Goal: Transaction & Acquisition: Purchase product/service

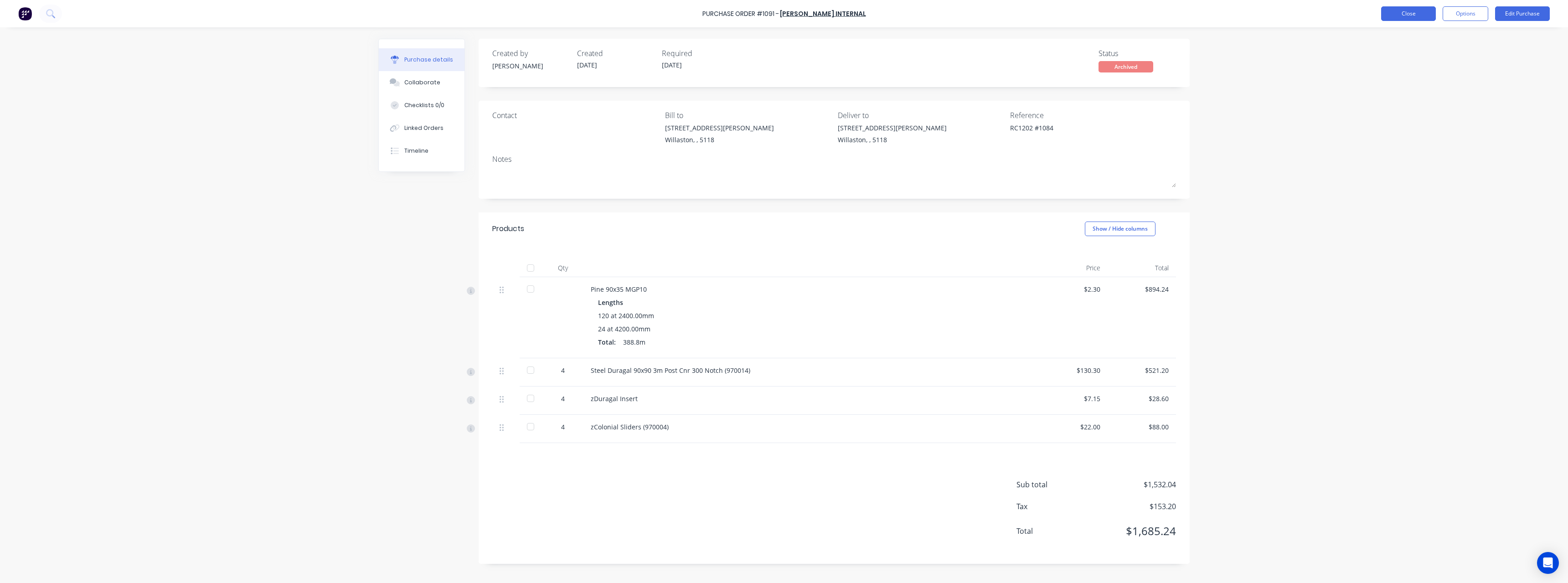
click at [1422, 16] on button "Close" at bounding box center [1409, 13] width 55 height 15
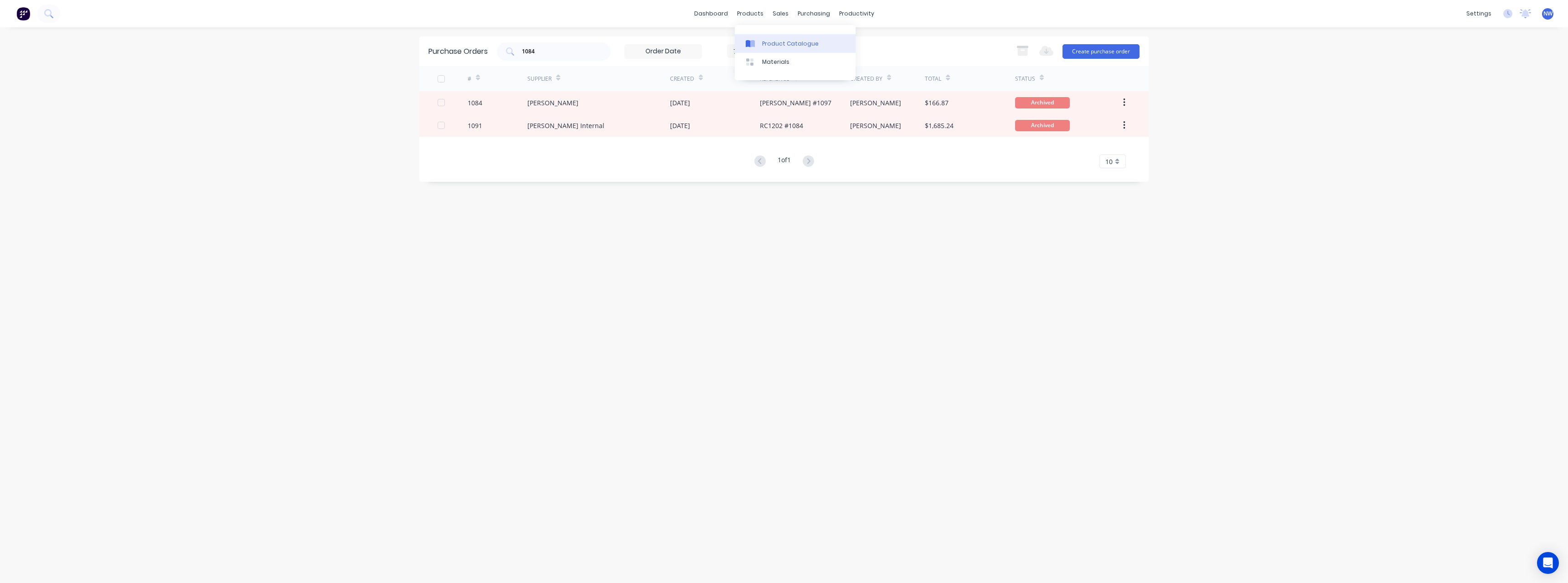
click at [770, 41] on div "Product Catalogue" at bounding box center [790, 43] width 57 height 8
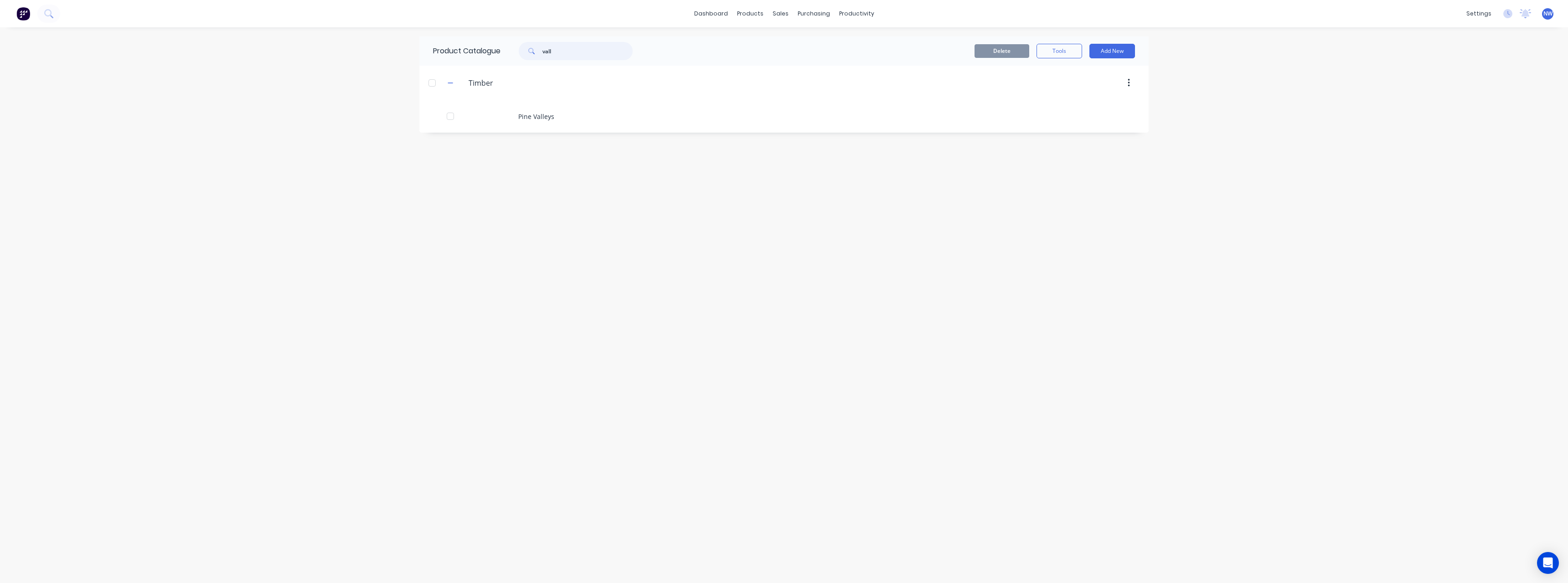
drag, startPoint x: 567, startPoint y: 54, endPoint x: 518, endPoint y: 55, distance: 49.0
click at [518, 55] on div "vall" at bounding box center [571, 51] width 123 height 18
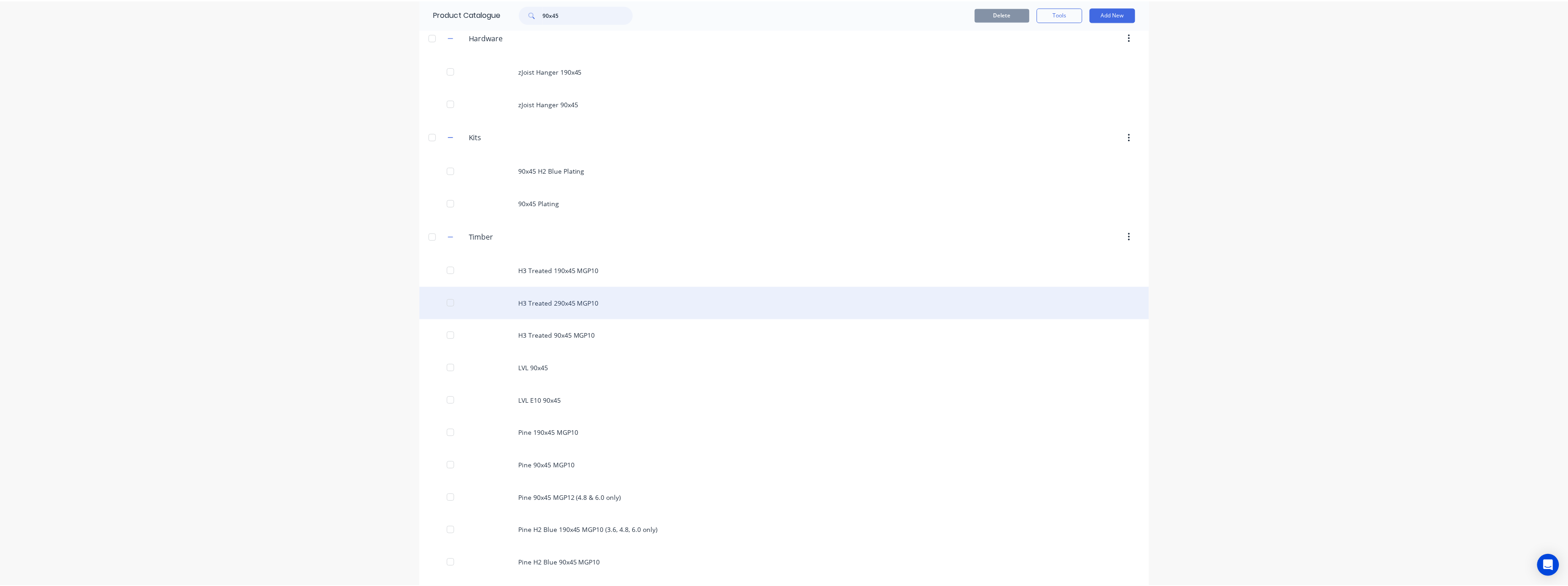
scroll to position [81, 0]
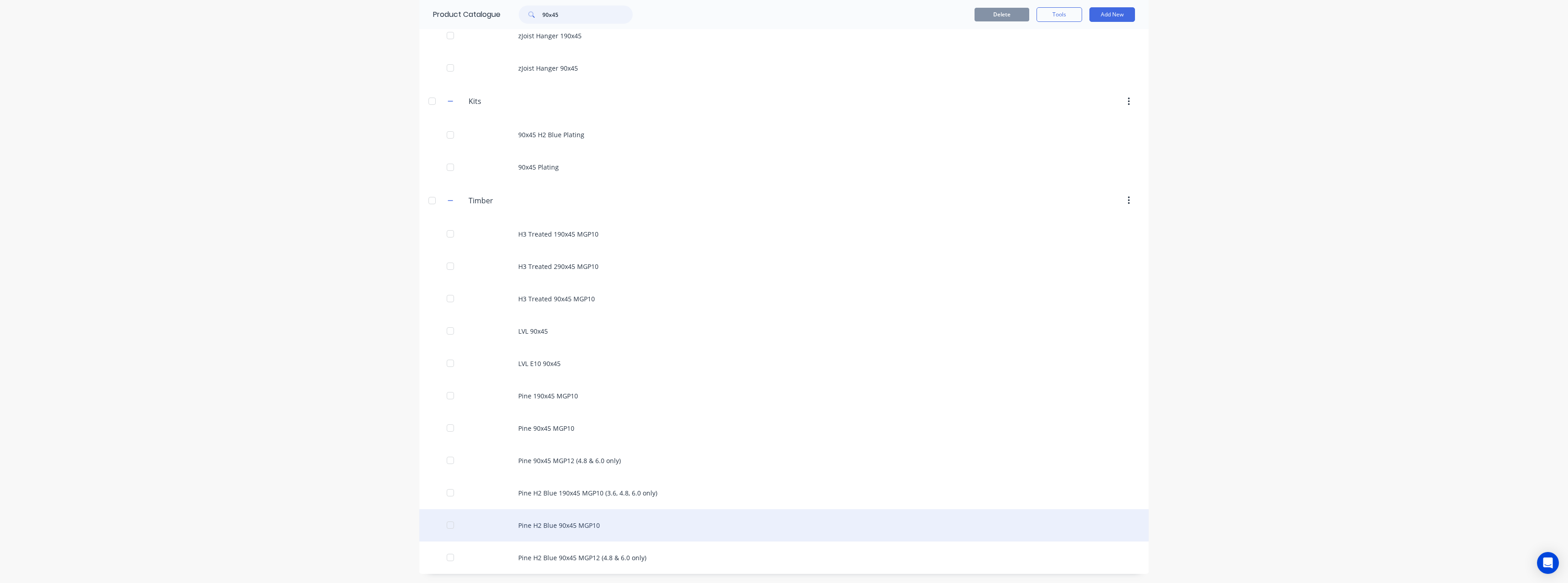
type input "90x45"
click at [584, 523] on div "Pine H2 Blue 90x45 MGP10" at bounding box center [784, 525] width 729 height 32
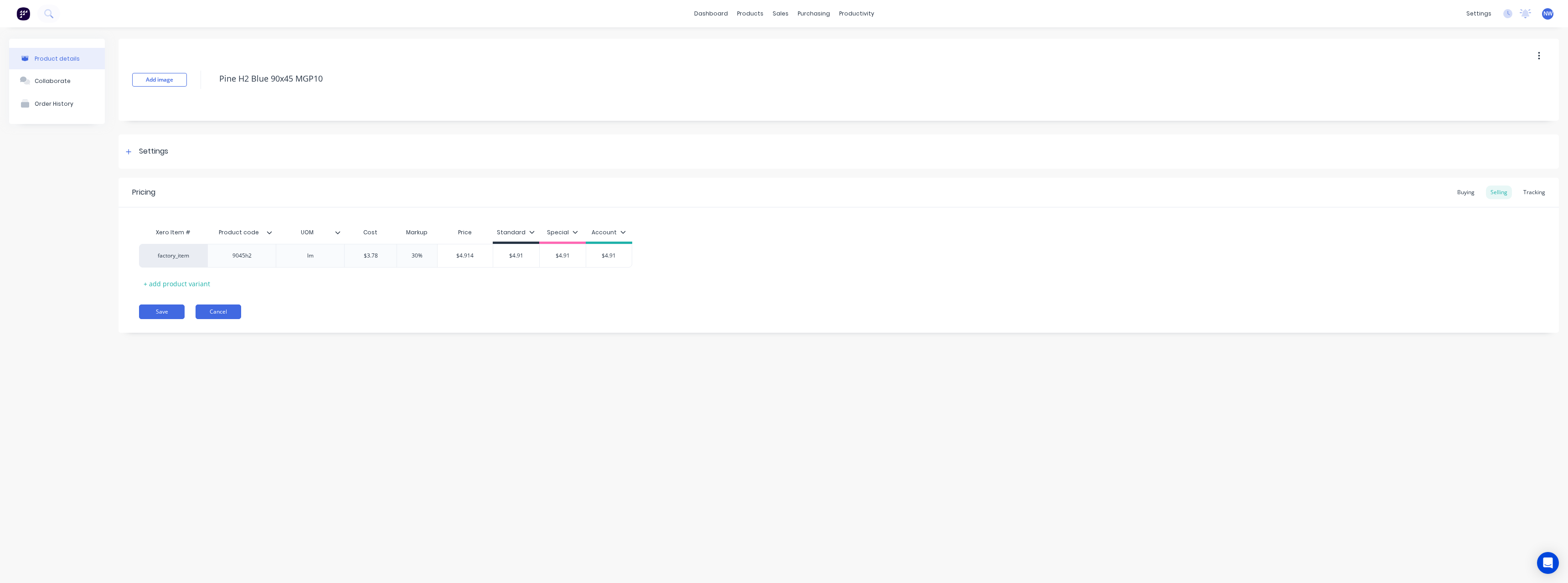
click at [237, 316] on button "Cancel" at bounding box center [218, 312] width 46 height 15
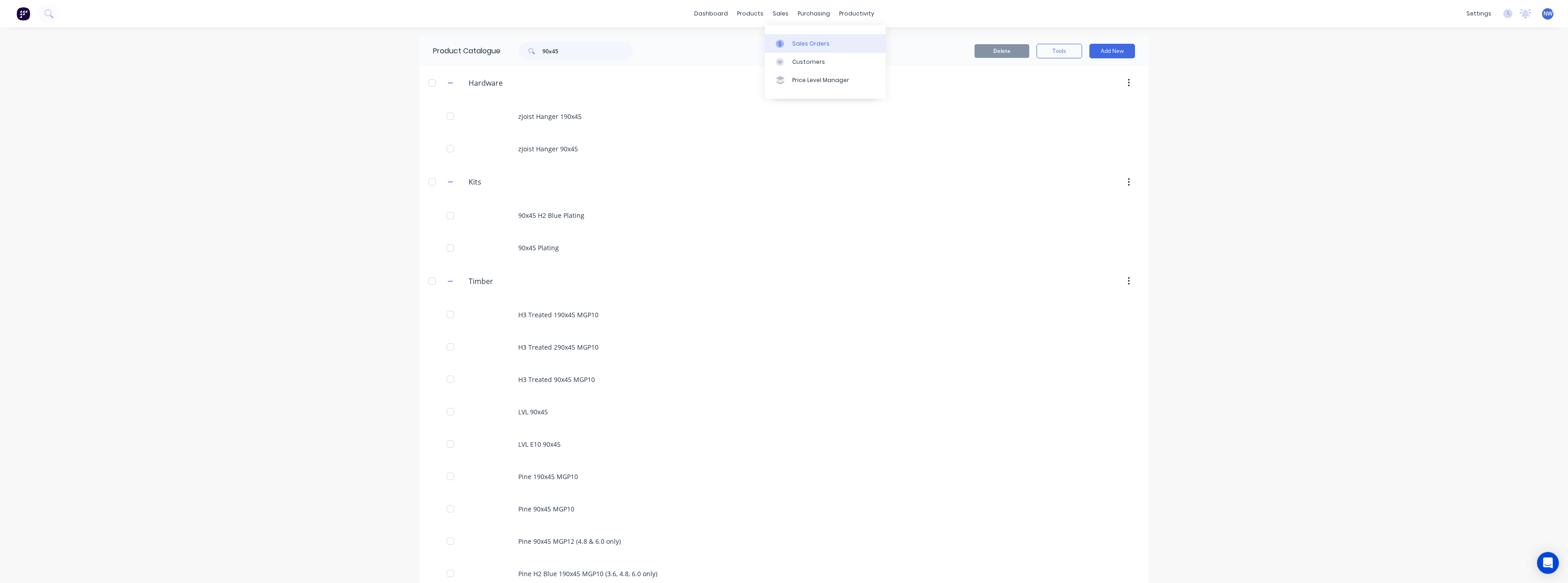
click at [795, 43] on div "Sales Orders" at bounding box center [810, 43] width 37 height 8
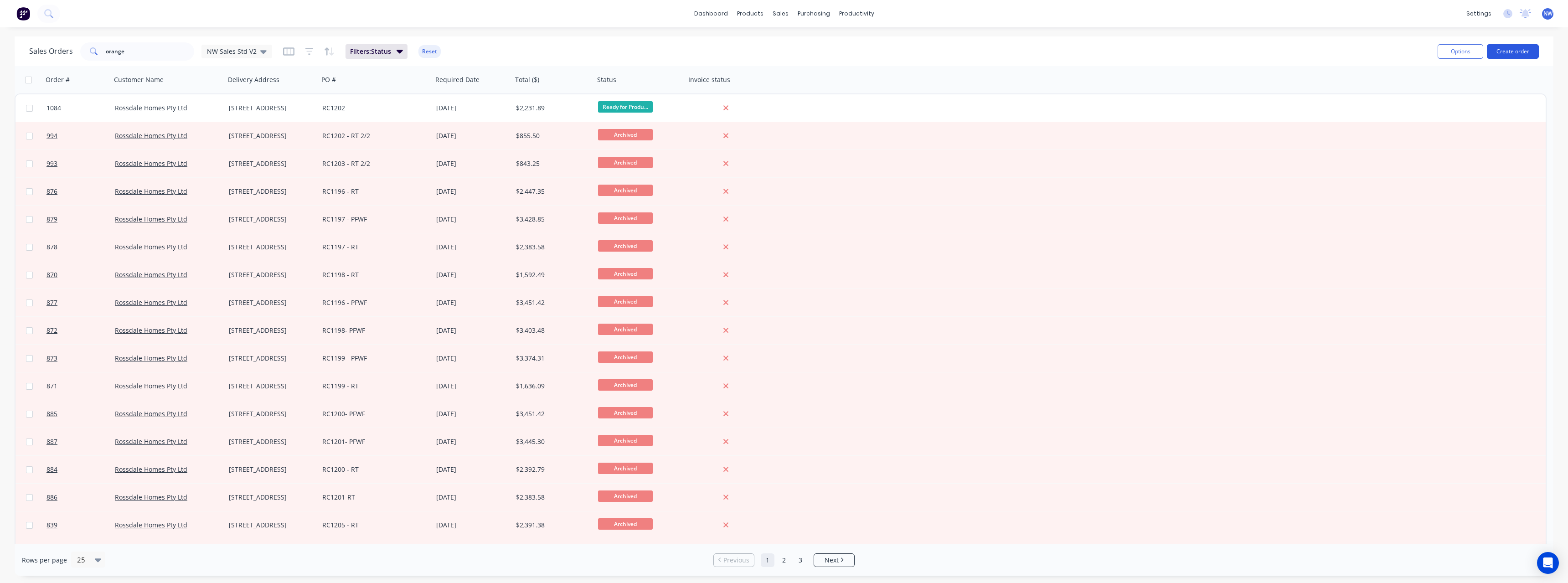
click at [1507, 54] on button "Create order" at bounding box center [1513, 52] width 52 height 15
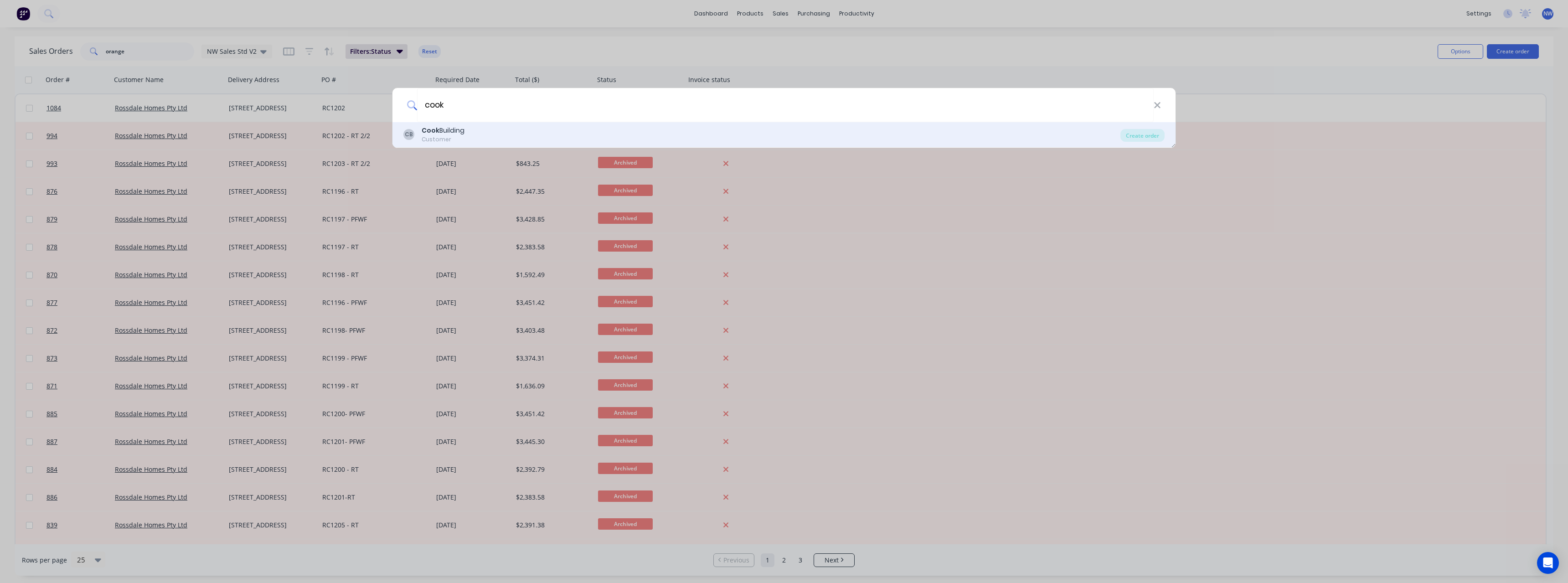
type input "cook"
click at [451, 131] on div "Cook Building" at bounding box center [443, 131] width 43 height 10
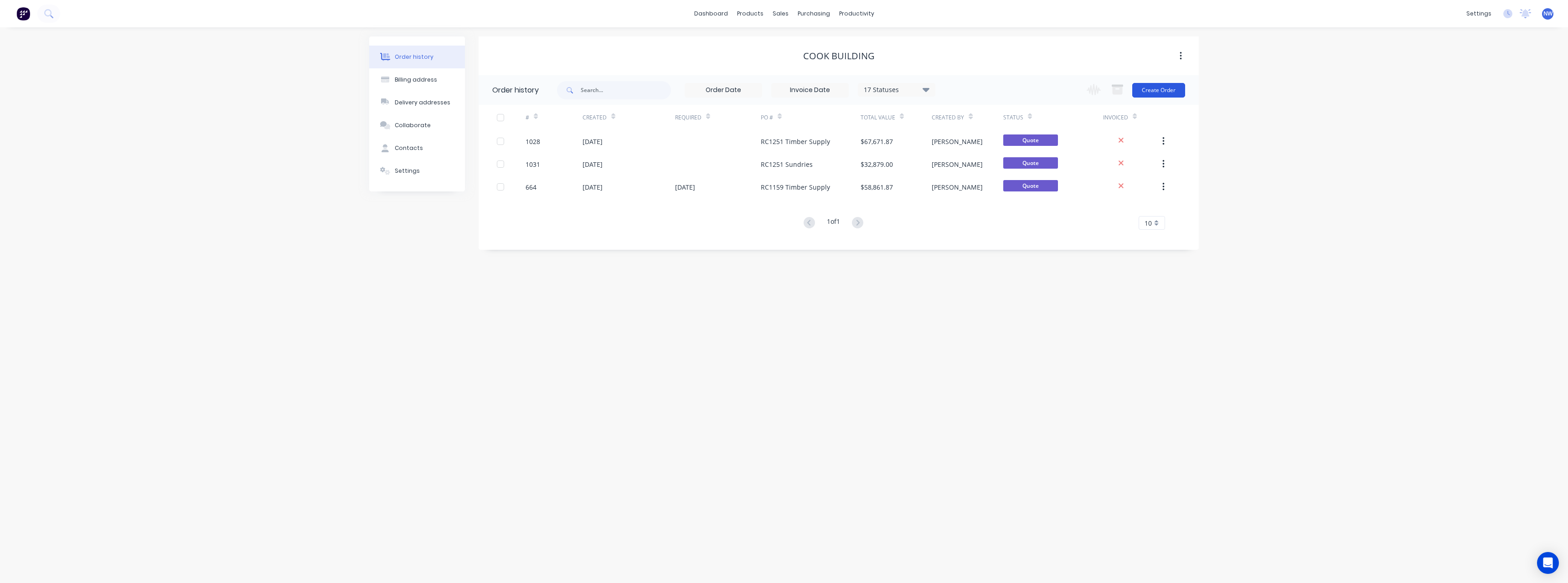
click at [1164, 93] on button "Create Order" at bounding box center [1158, 90] width 53 height 15
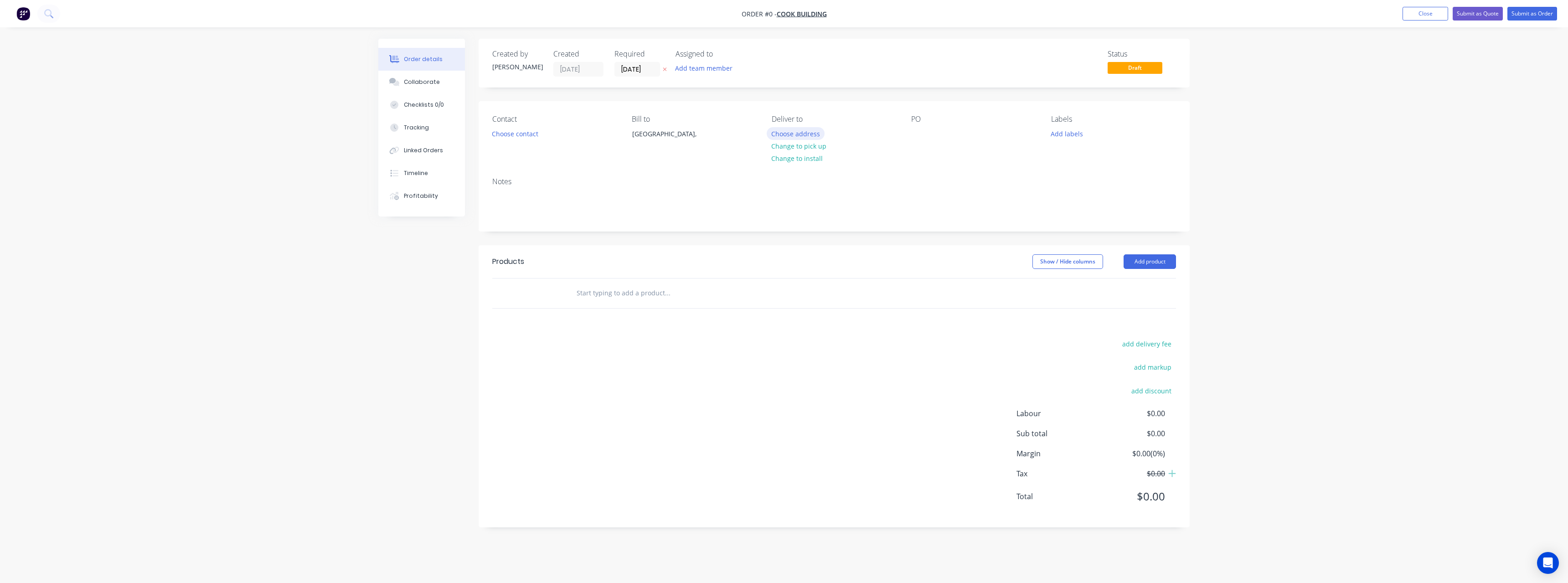
click at [785, 133] on button "Choose address" at bounding box center [796, 133] width 58 height 12
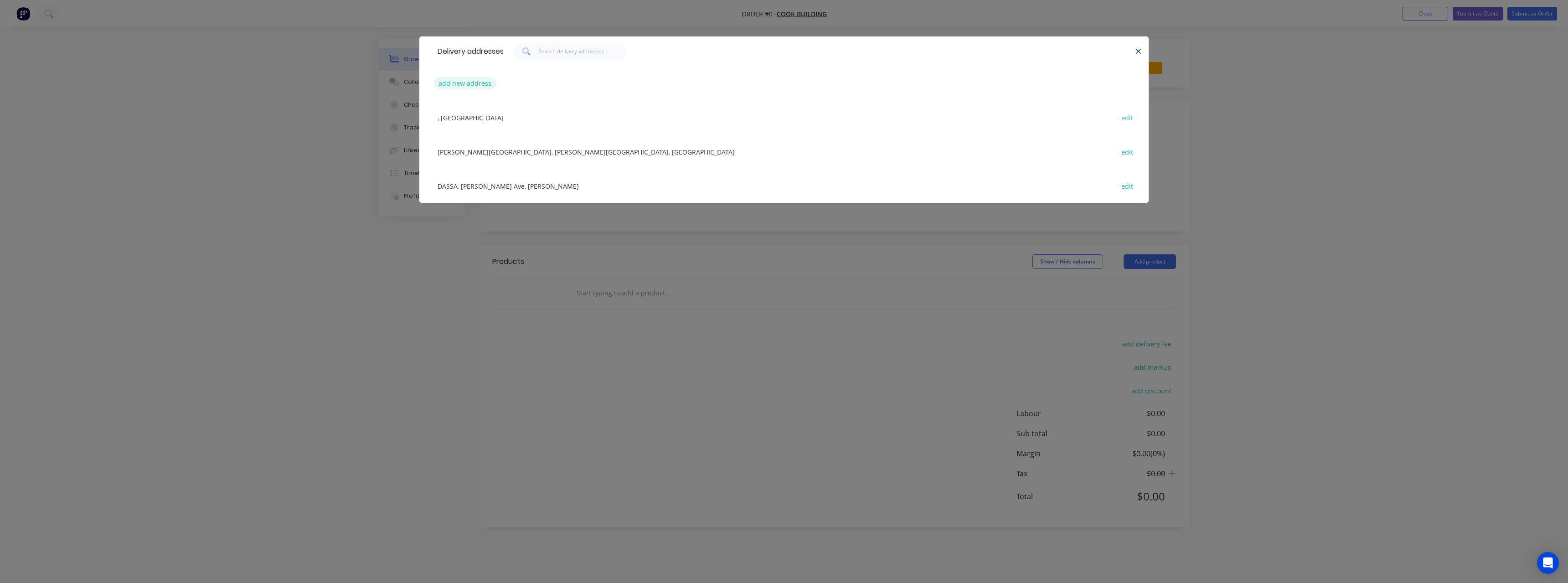
click at [469, 82] on button "add new address" at bounding box center [465, 83] width 63 height 12
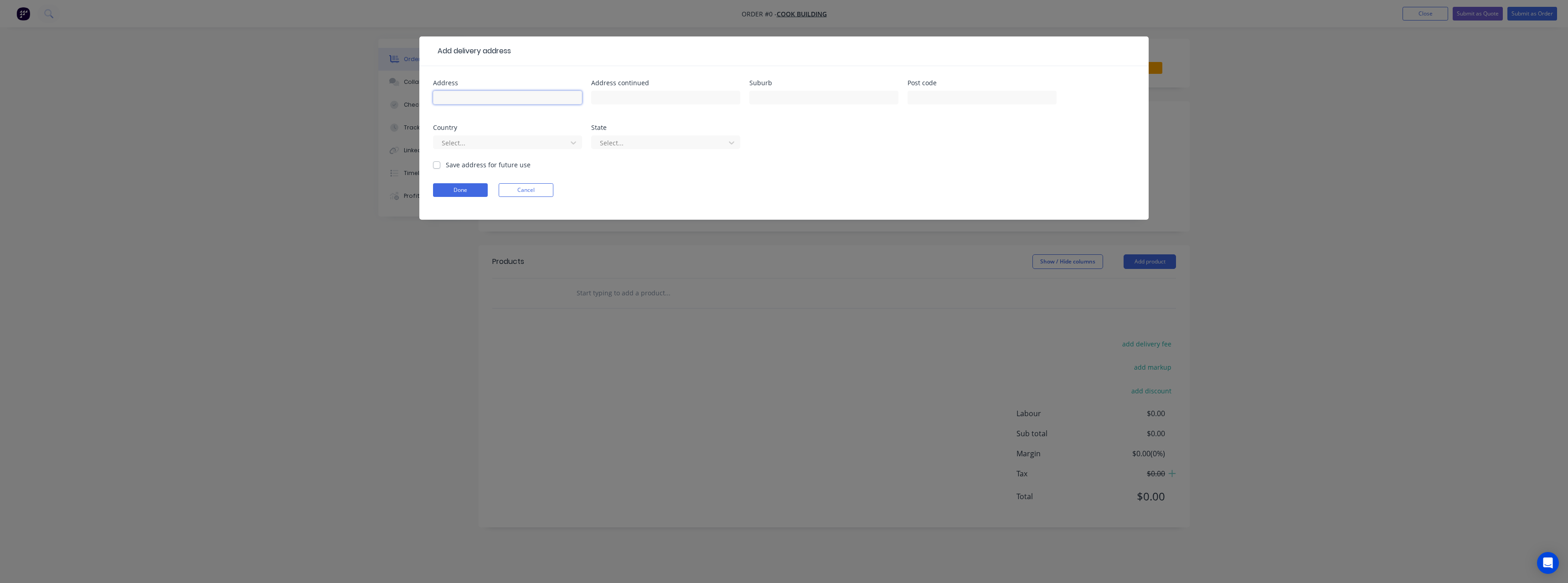
click at [467, 94] on input "text" at bounding box center [507, 97] width 149 height 13
type input "[STREET_ADDRESS]"
type input "[GEOGRAPHIC_DATA]"
click at [446, 164] on label "Save address for future use" at bounding box center [488, 165] width 85 height 10
click at [436, 164] on input "Save address for future use" at bounding box center [436, 164] width 7 height 9
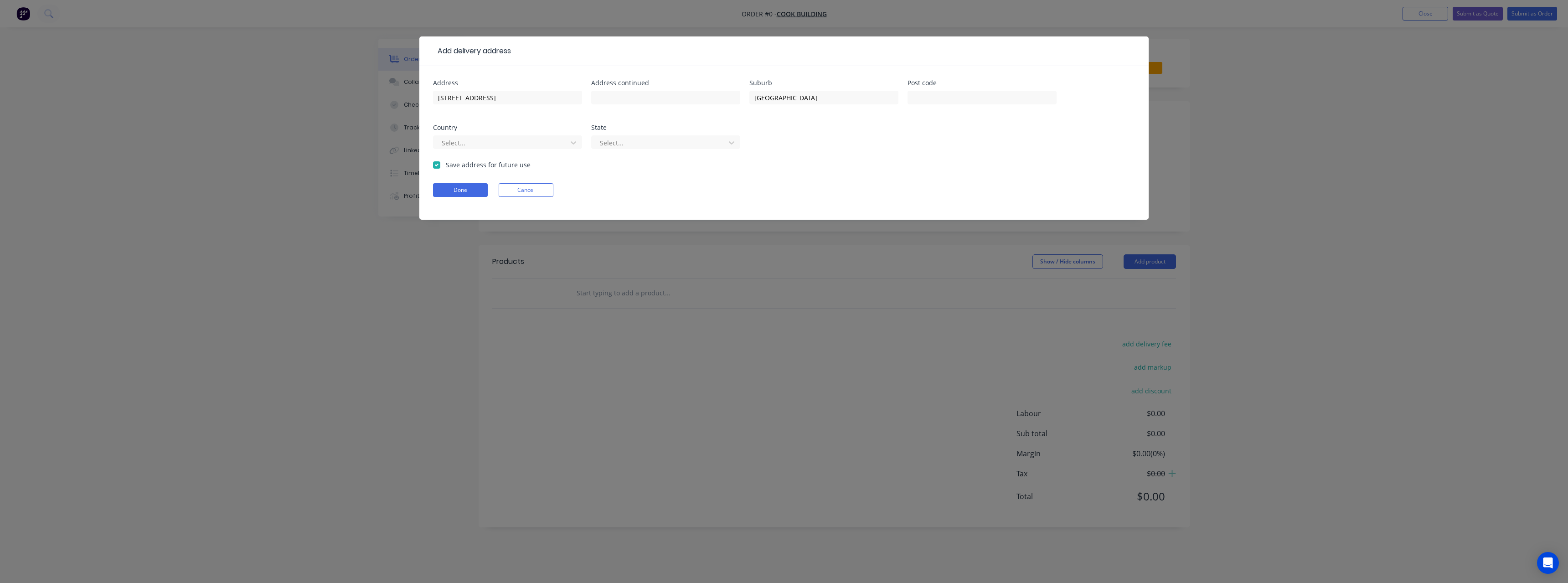
checkbox input "true"
click at [466, 192] on button "Done" at bounding box center [460, 190] width 55 height 13
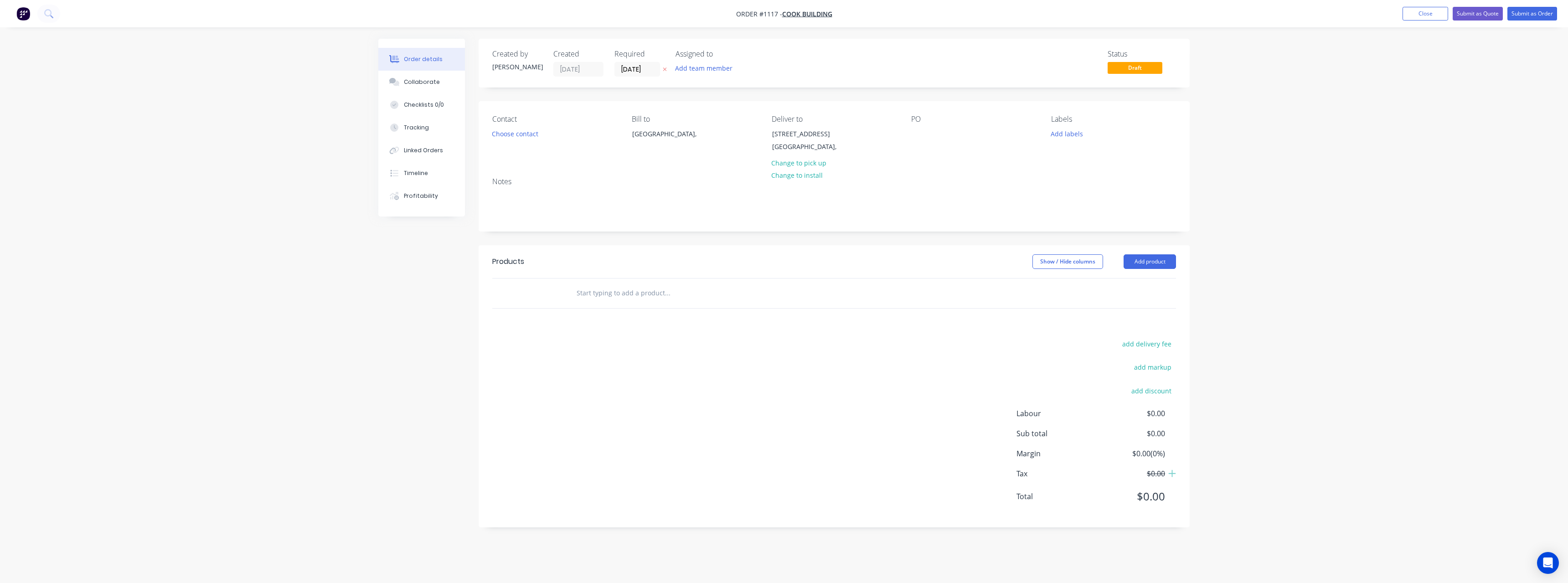
click at [667, 68] on icon at bounding box center [665, 69] width 4 height 5
click at [919, 133] on div at bounding box center [919, 134] width 15 height 13
click at [651, 294] on input "text" at bounding box center [668, 293] width 183 height 18
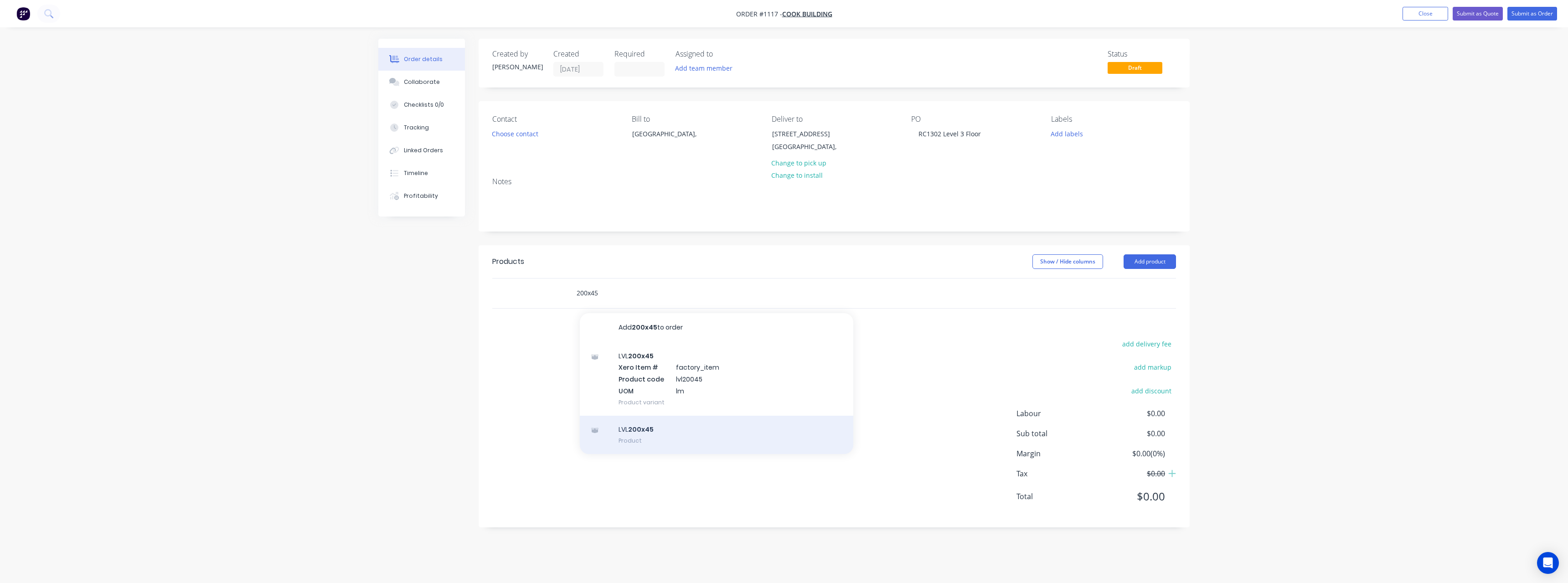
type input "200x45"
click at [674, 429] on div "LVL 200x45 Product" at bounding box center [716, 435] width 273 height 38
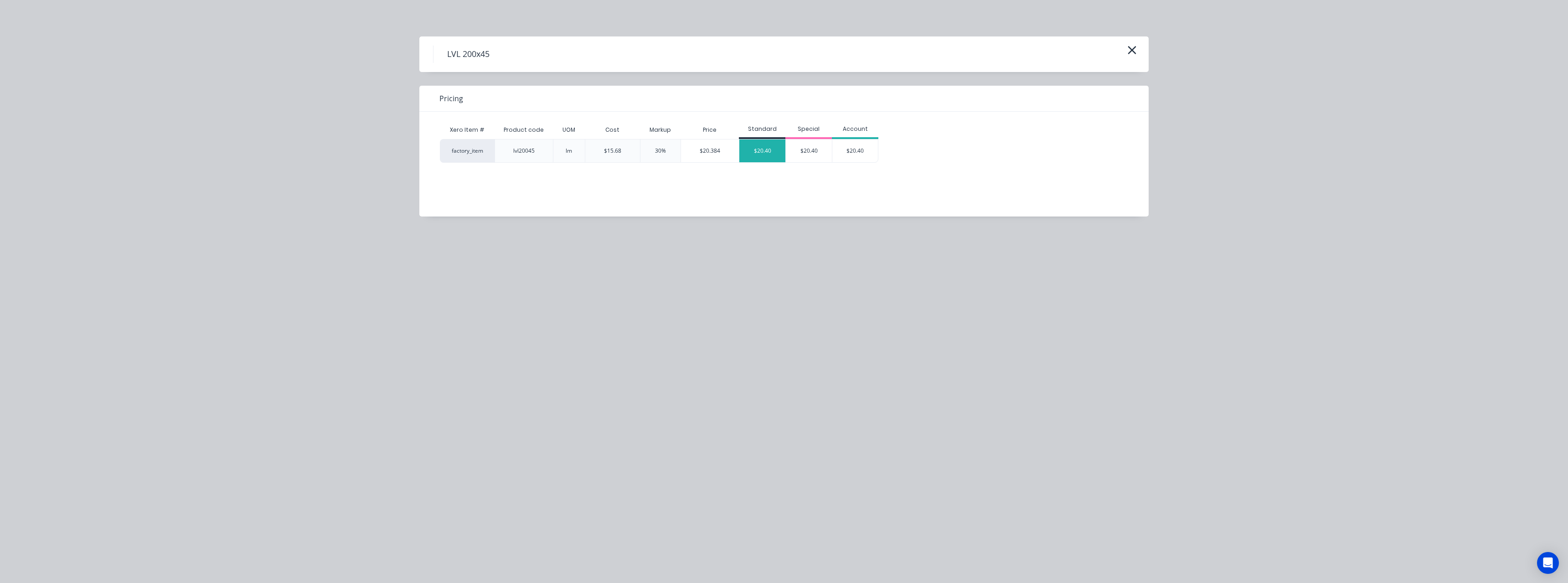
click at [752, 161] on div "$20.40" at bounding box center [763, 150] width 46 height 23
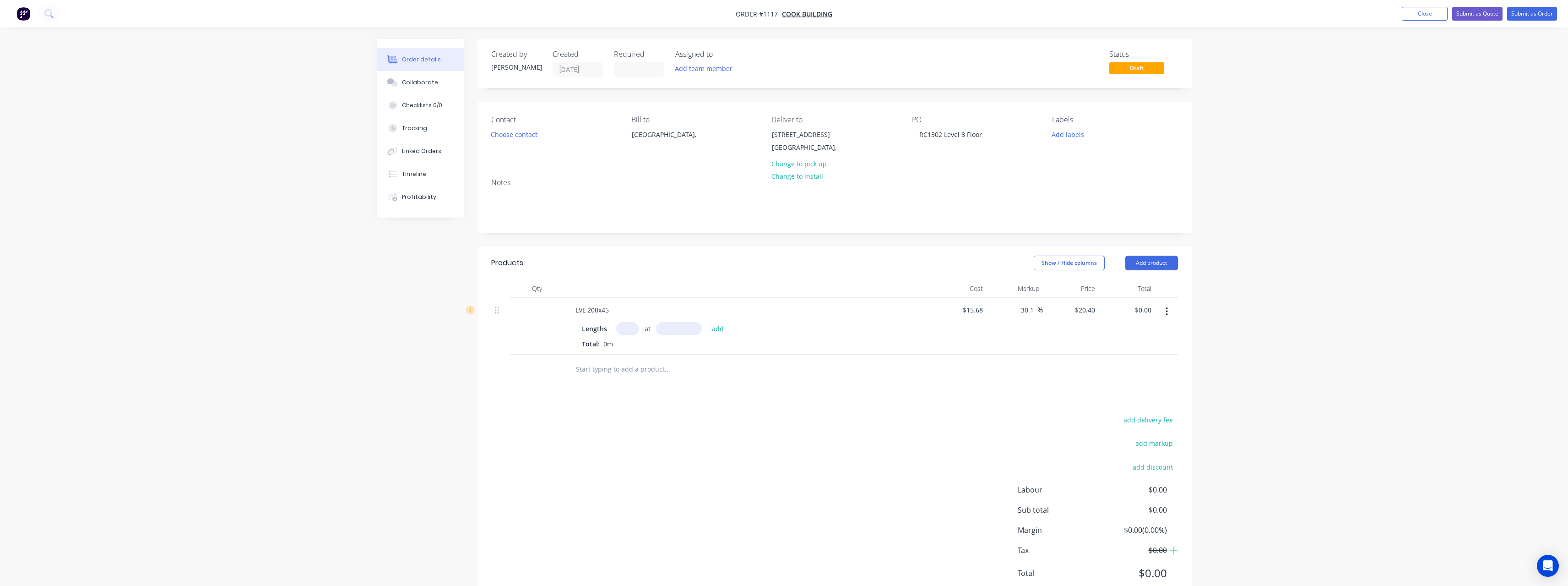
click at [635, 332] on input "text" at bounding box center [627, 328] width 23 height 13
type input "14"
type input "6000mm"
type input "138"
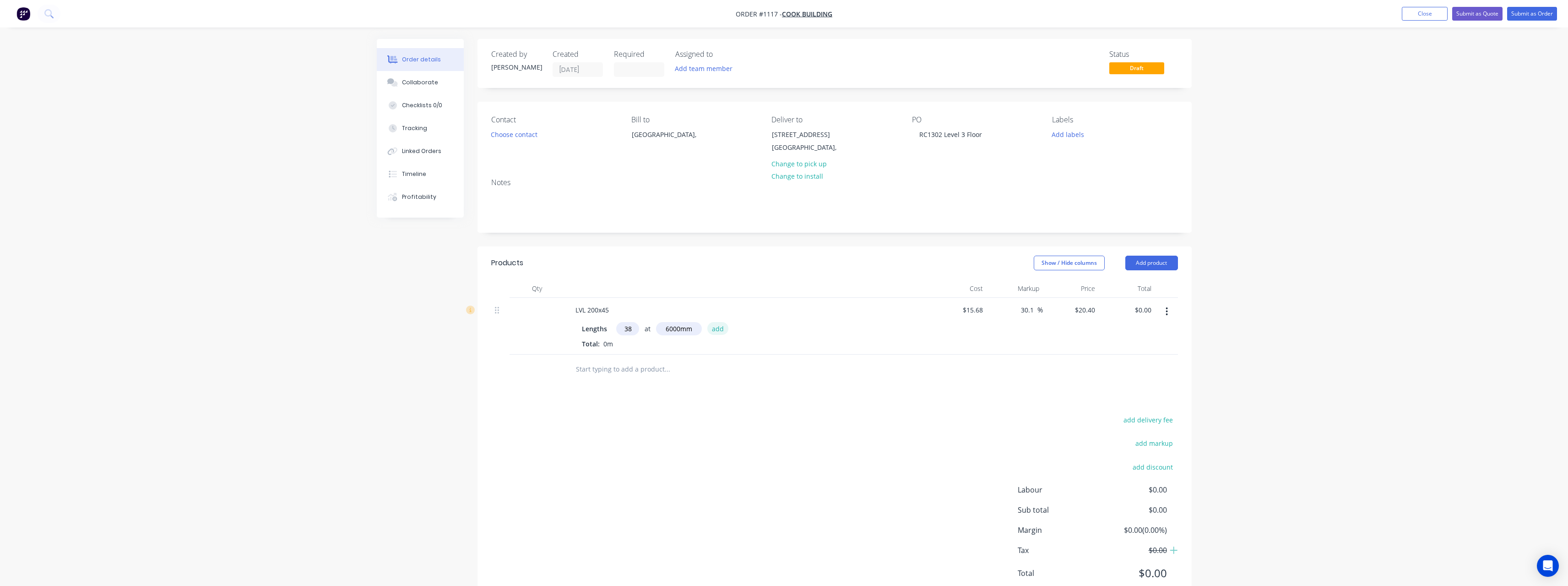
click at [717, 328] on button "add" at bounding box center [718, 328] width 21 height 12
type input "$16,891.20"
click at [631, 384] on input "text" at bounding box center [667, 384] width 183 height 18
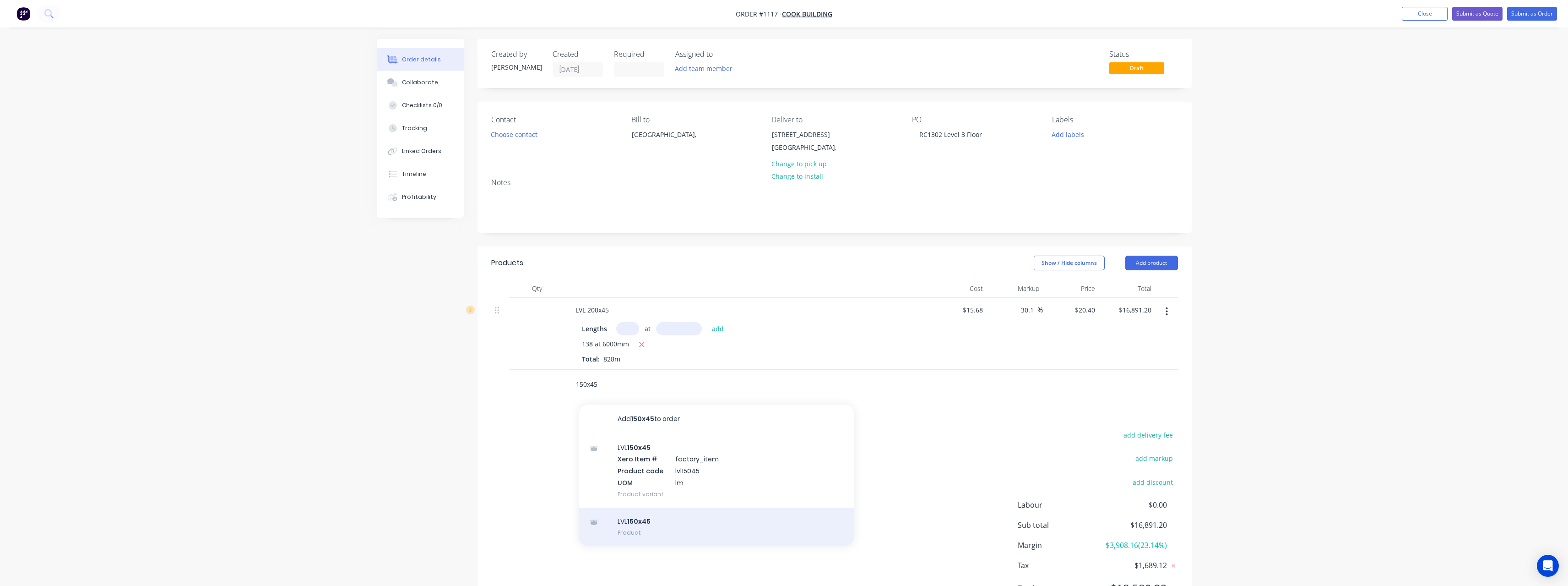
type input "150x45"
click at [647, 522] on div "LVL 150x45 Product" at bounding box center [716, 527] width 274 height 39
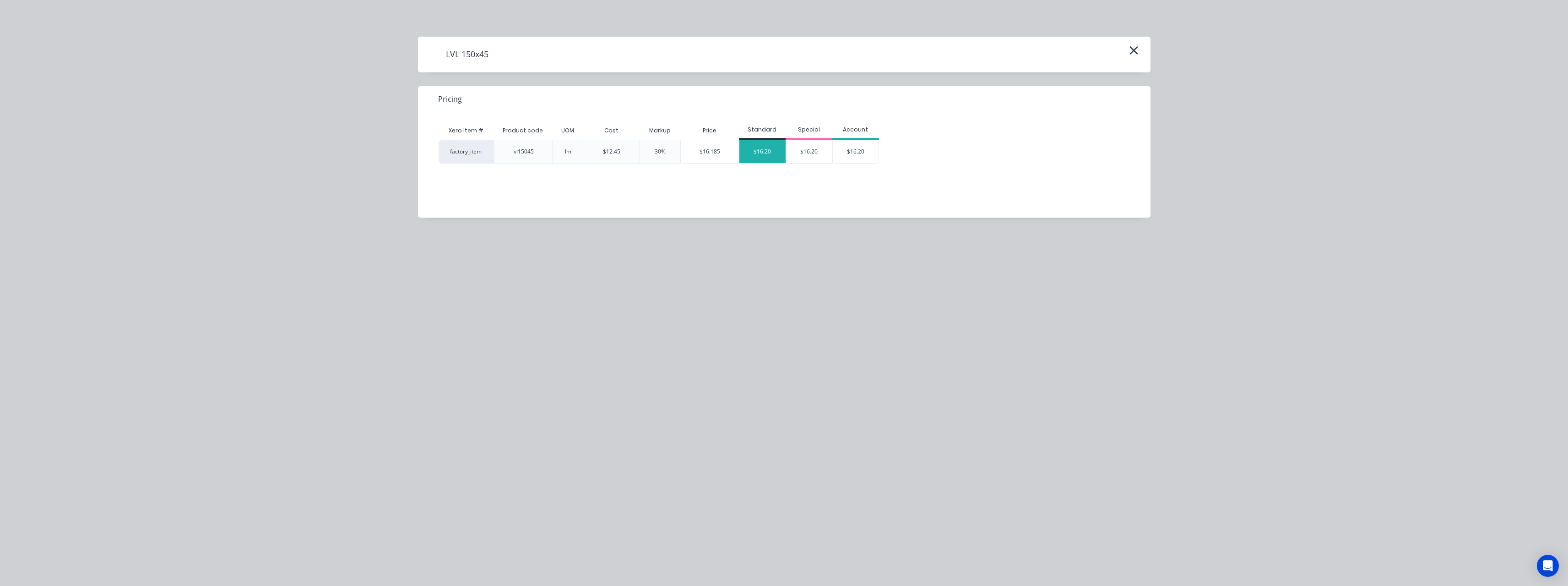
click at [759, 149] on div "$16.20" at bounding box center [762, 151] width 46 height 23
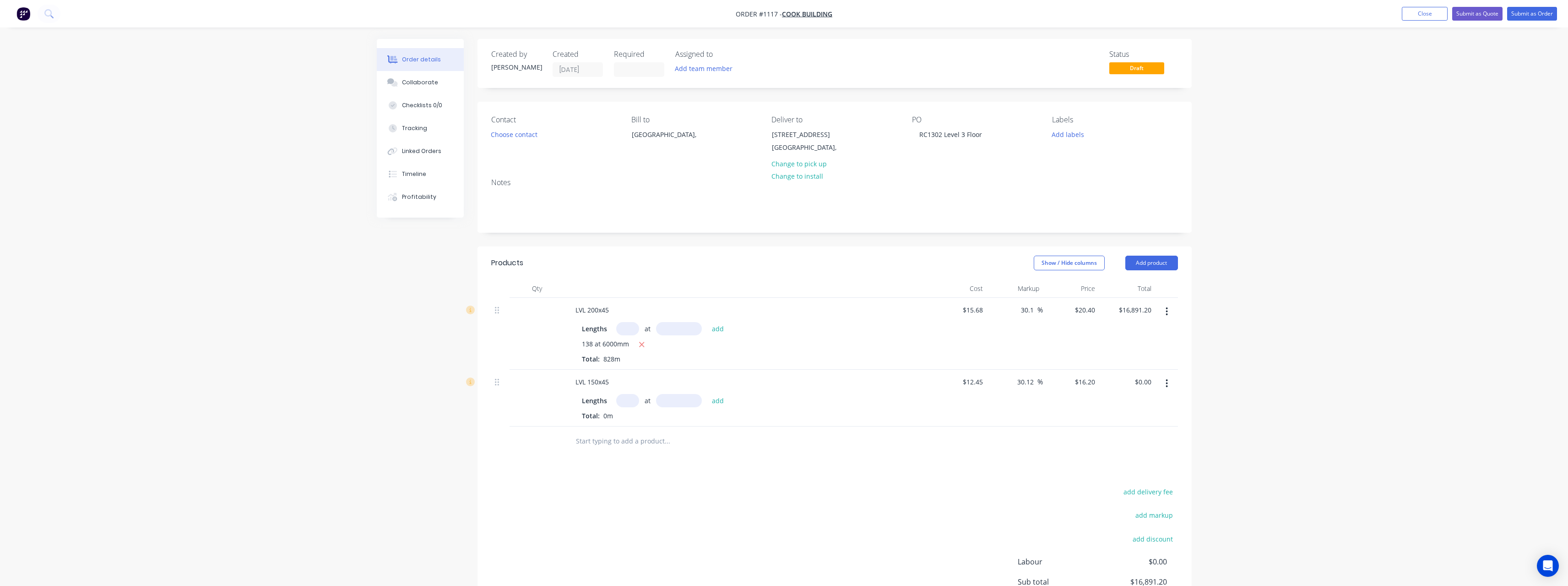
click at [628, 399] on input "text" at bounding box center [627, 401] width 23 height 13
type input "26"
type input "2100"
click at [707, 394] on button "add" at bounding box center [718, 400] width 21 height 12
type input "$884.52"
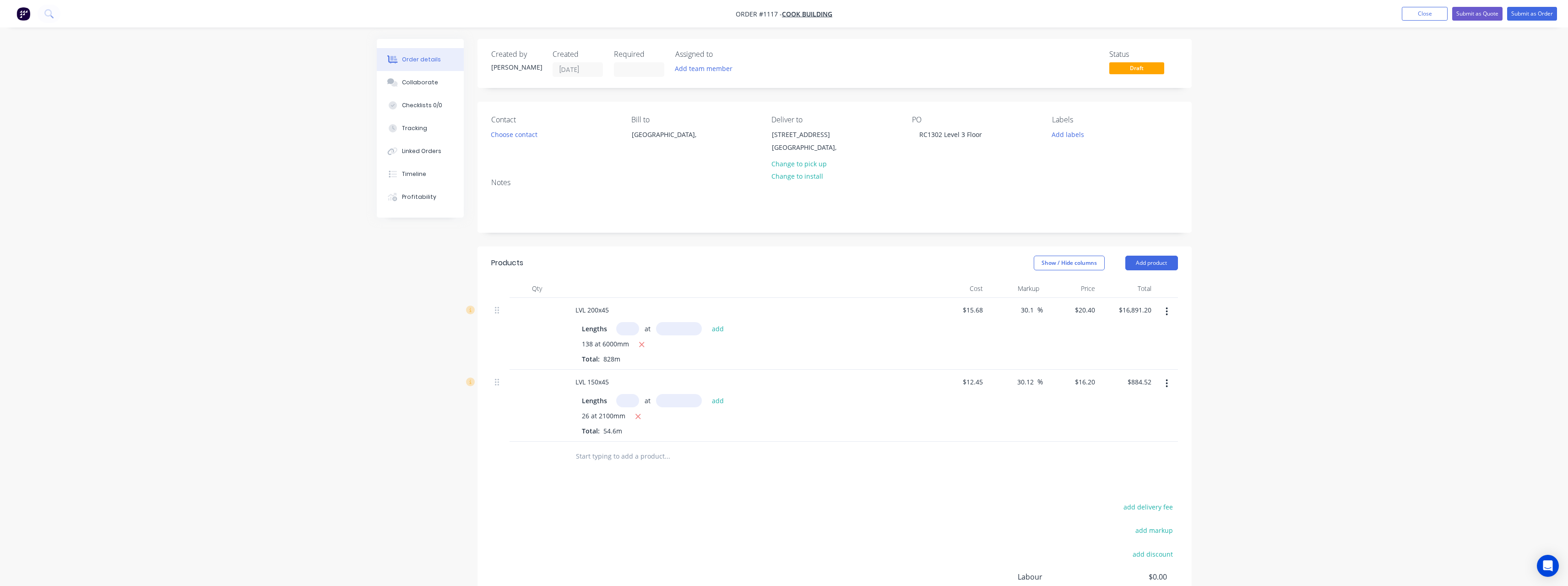
click at [626, 456] on input "text" at bounding box center [667, 456] width 183 height 18
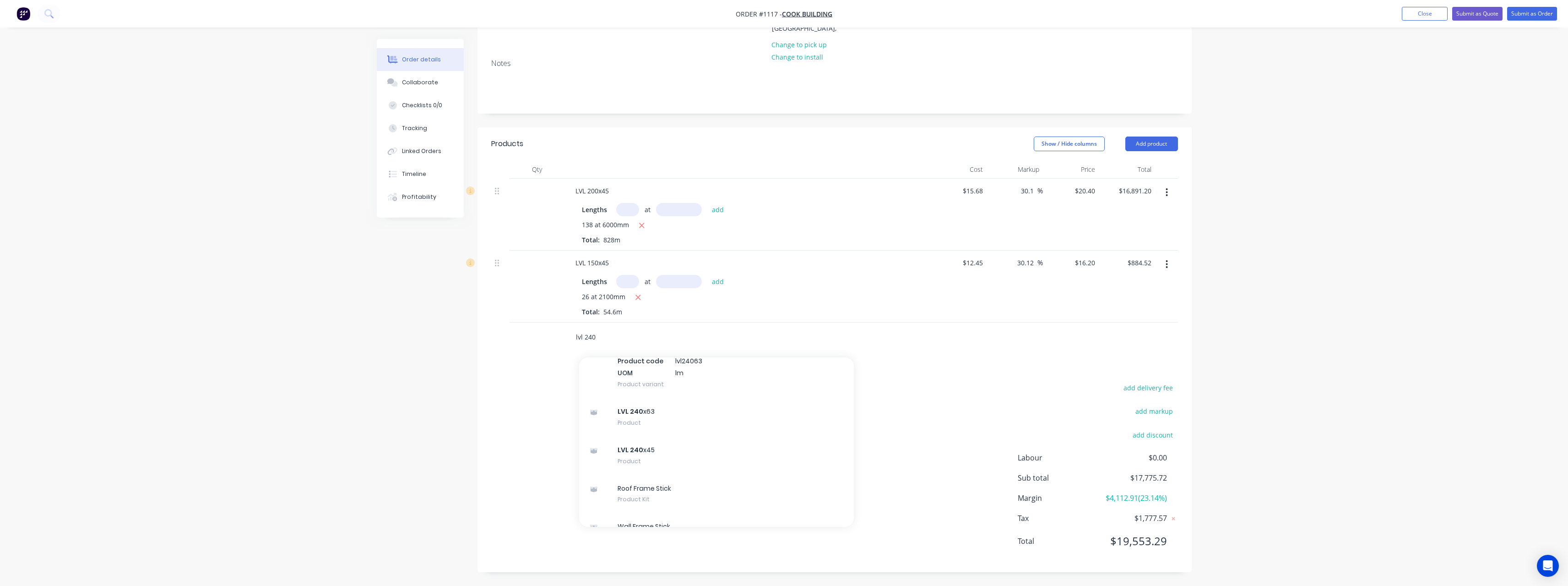
scroll to position [161, 0]
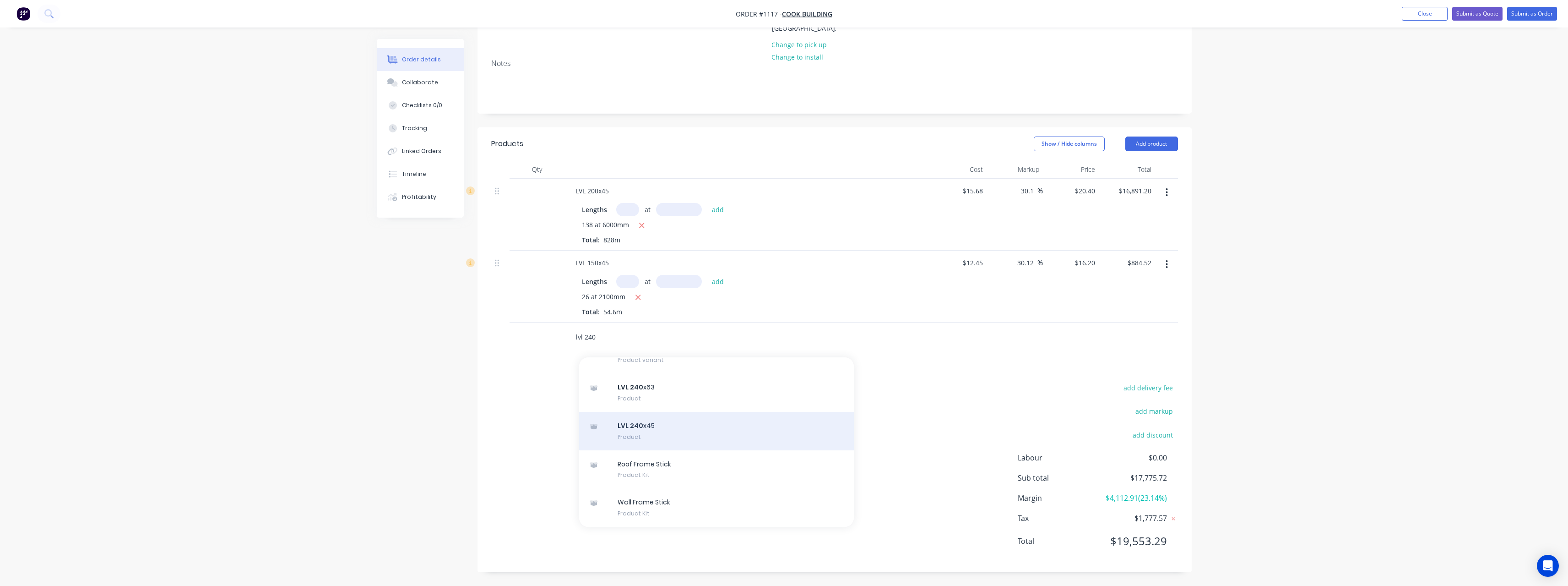
type input "lvl 240"
click at [718, 432] on div "LVL 240 x45 Product" at bounding box center [716, 431] width 274 height 39
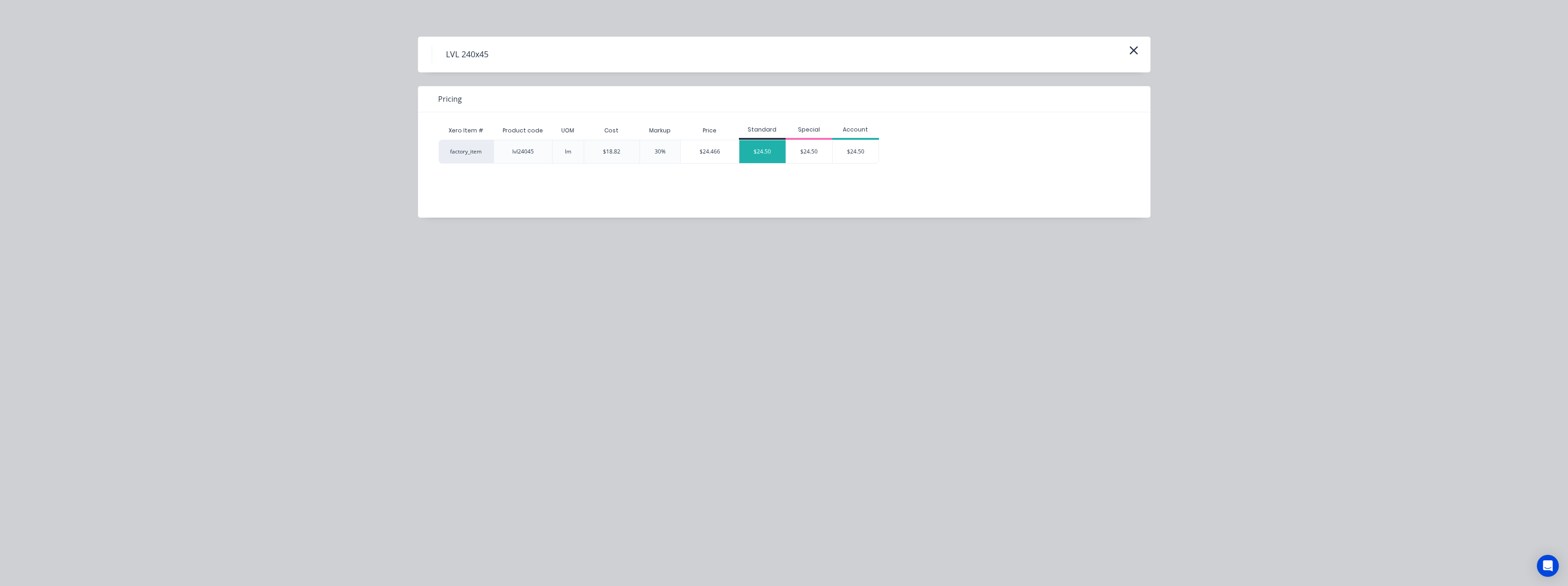
click at [762, 156] on div "$24.50" at bounding box center [762, 151] width 46 height 23
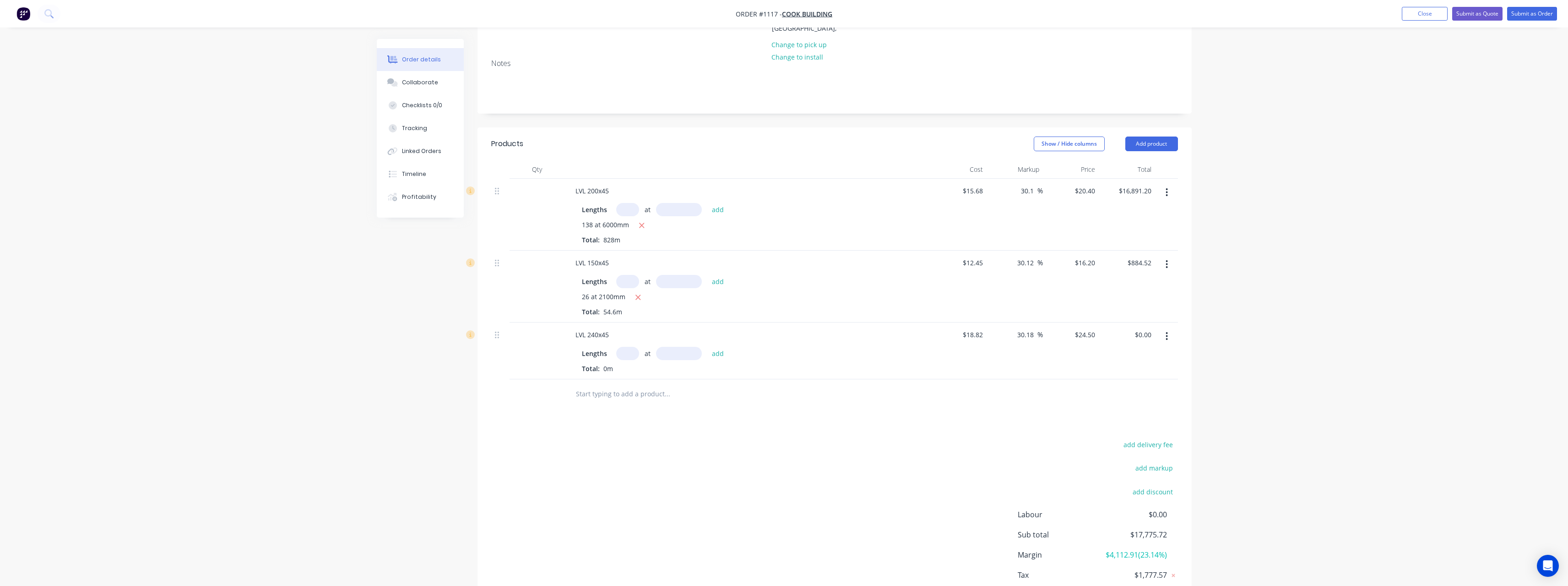
click at [631, 355] on input "text" at bounding box center [627, 354] width 23 height 13
type input "36"
type input "6000"
click at [707, 347] on button "add" at bounding box center [718, 353] width 21 height 12
type input "$5,292.00"
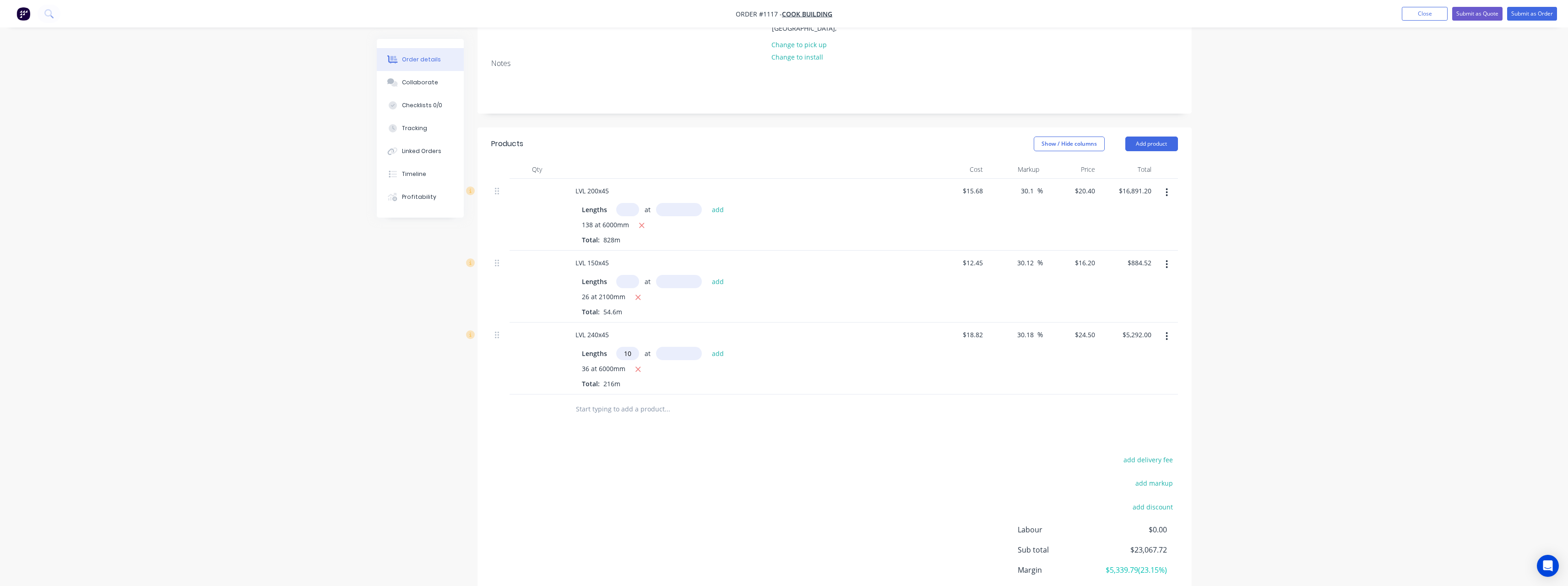
type input "10"
type input "3000"
click at [707, 347] on button "add" at bounding box center [718, 353] width 21 height 12
type input "$6,027.00"
click at [612, 419] on input "text" at bounding box center [667, 424] width 183 height 18
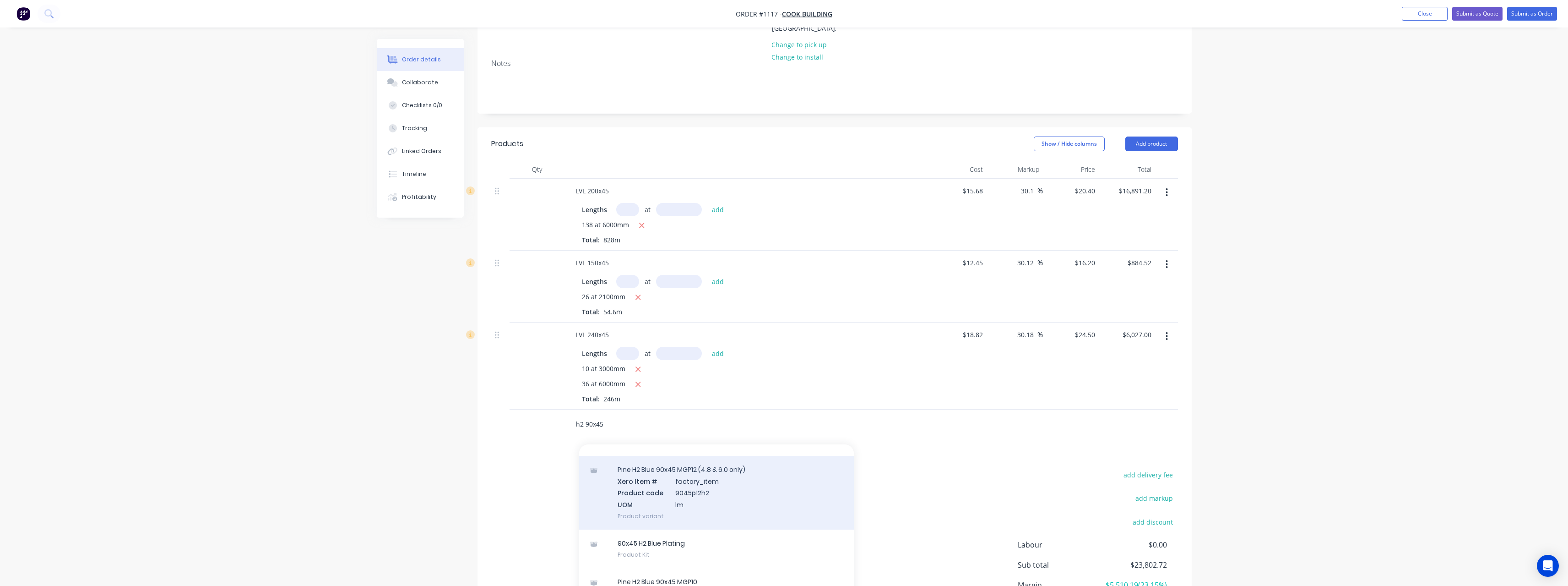
scroll to position [122, 0]
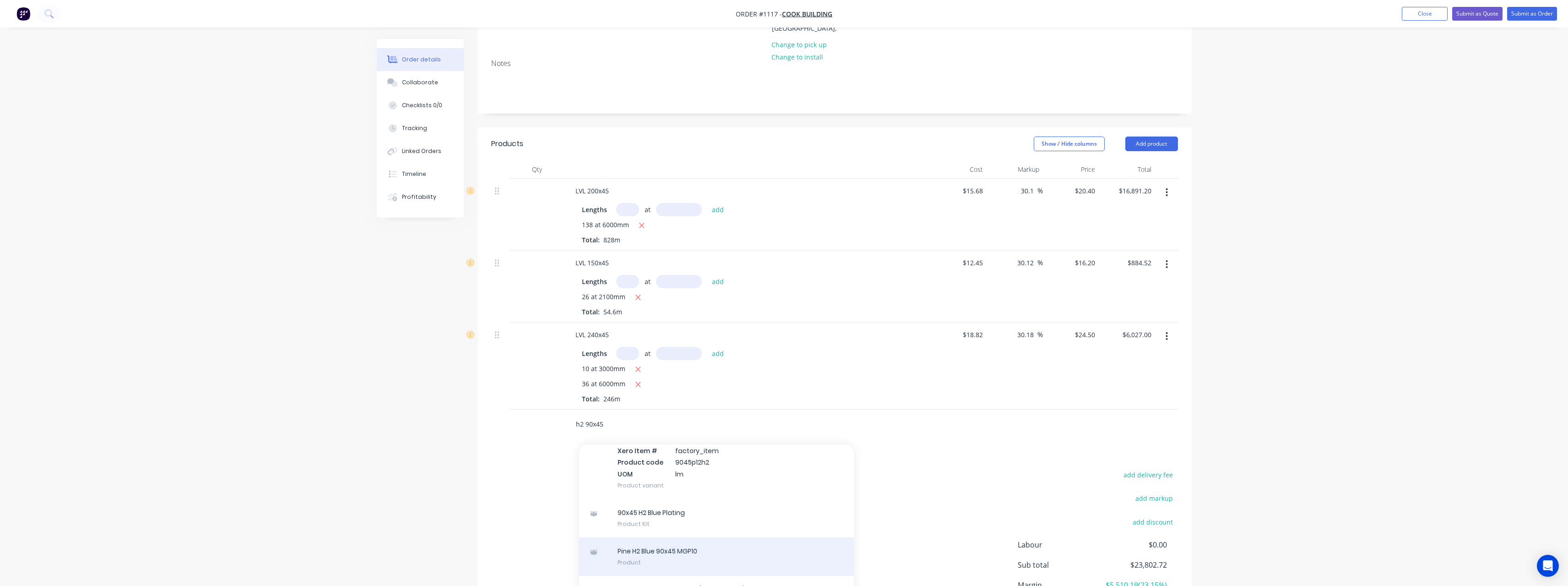
type input "h2 90x45"
click at [698, 544] on div "Pine H2 Blue 90x45 MGP10 Product" at bounding box center [716, 556] width 274 height 39
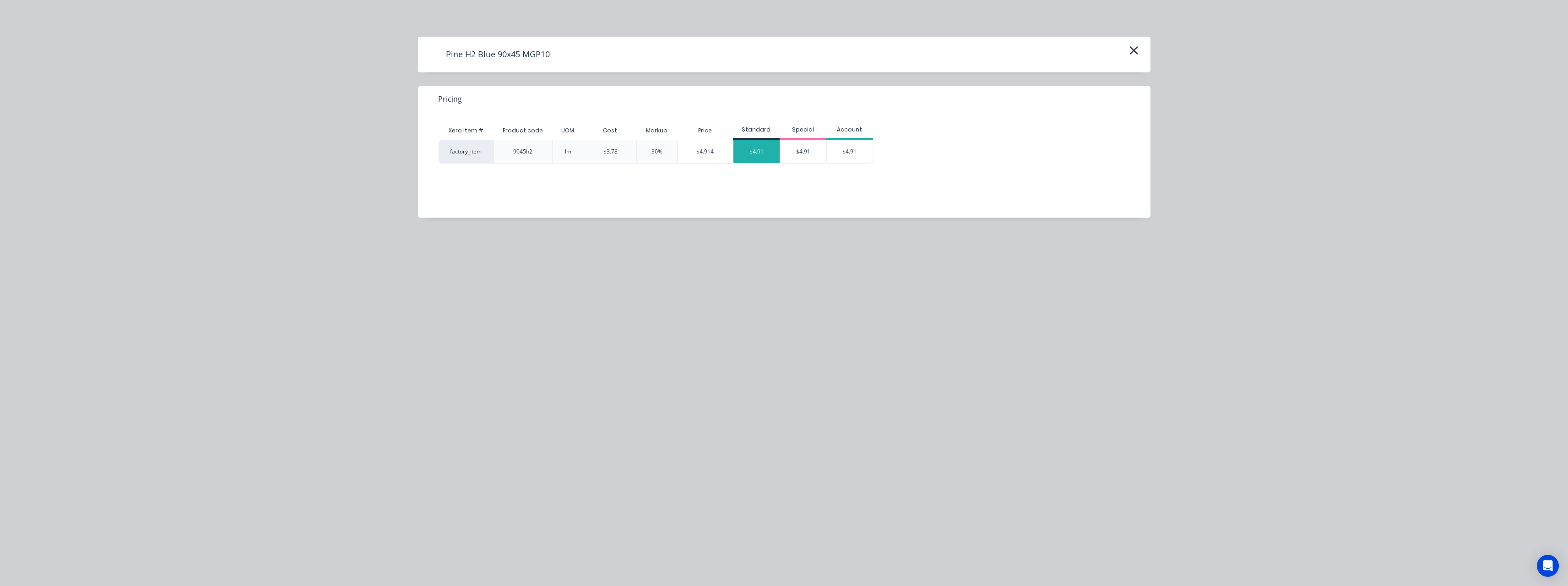
click at [758, 148] on div "$4.91" at bounding box center [757, 151] width 46 height 23
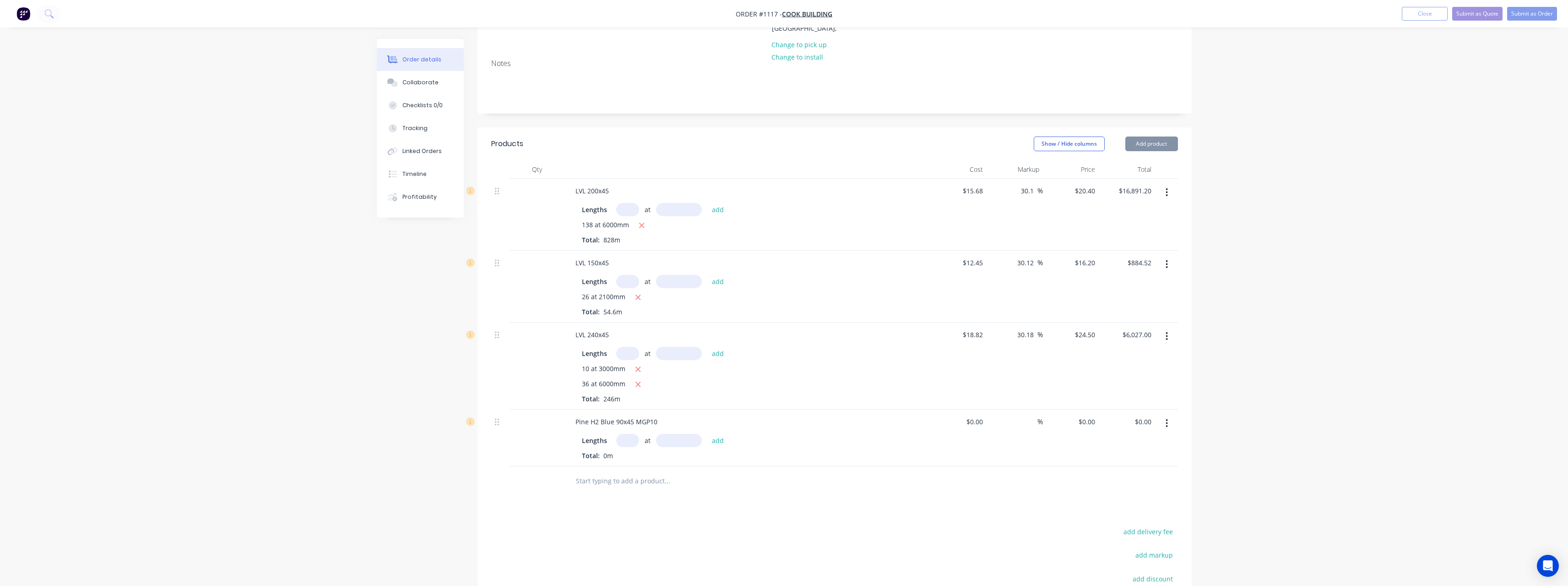
type input "$3.78"
type input "29.89"
type input "$4.91"
click at [628, 445] on input "text" at bounding box center [627, 440] width 23 height 13
type input "10"
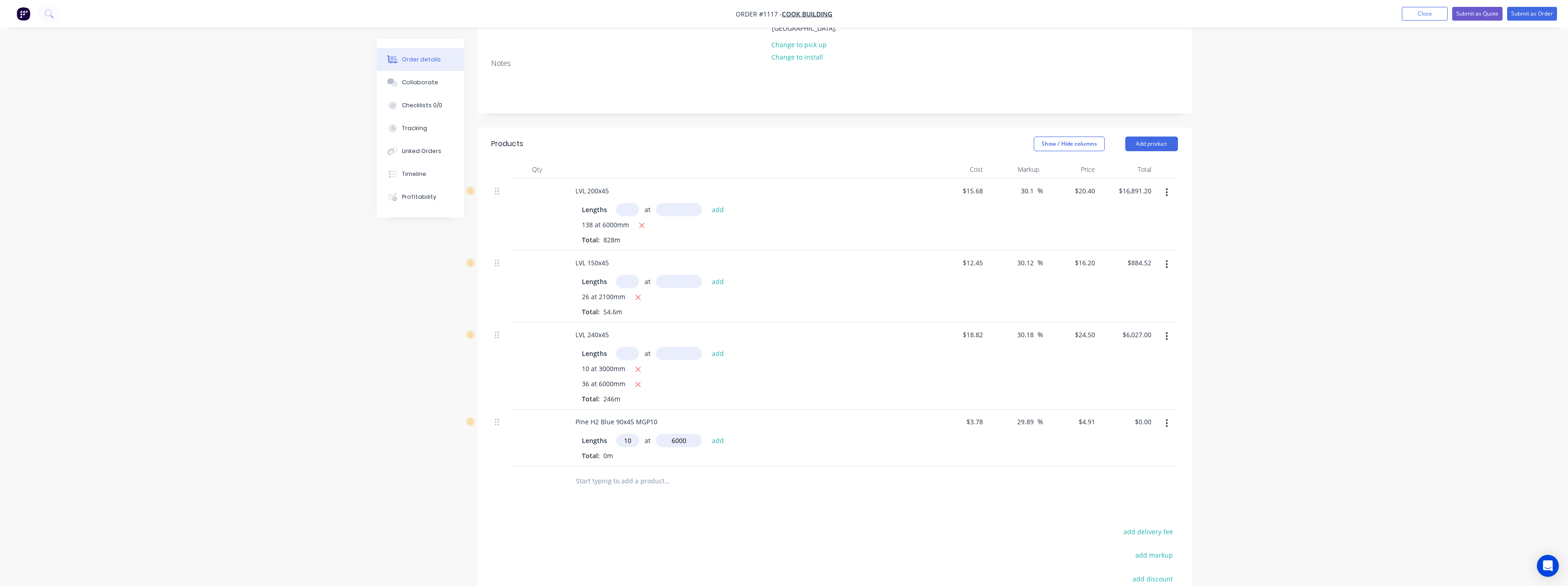
type input "6000"
click at [707, 434] on button "add" at bounding box center [718, 440] width 21 height 12
type input "$294.60"
click at [617, 495] on input "text" at bounding box center [667, 496] width 183 height 18
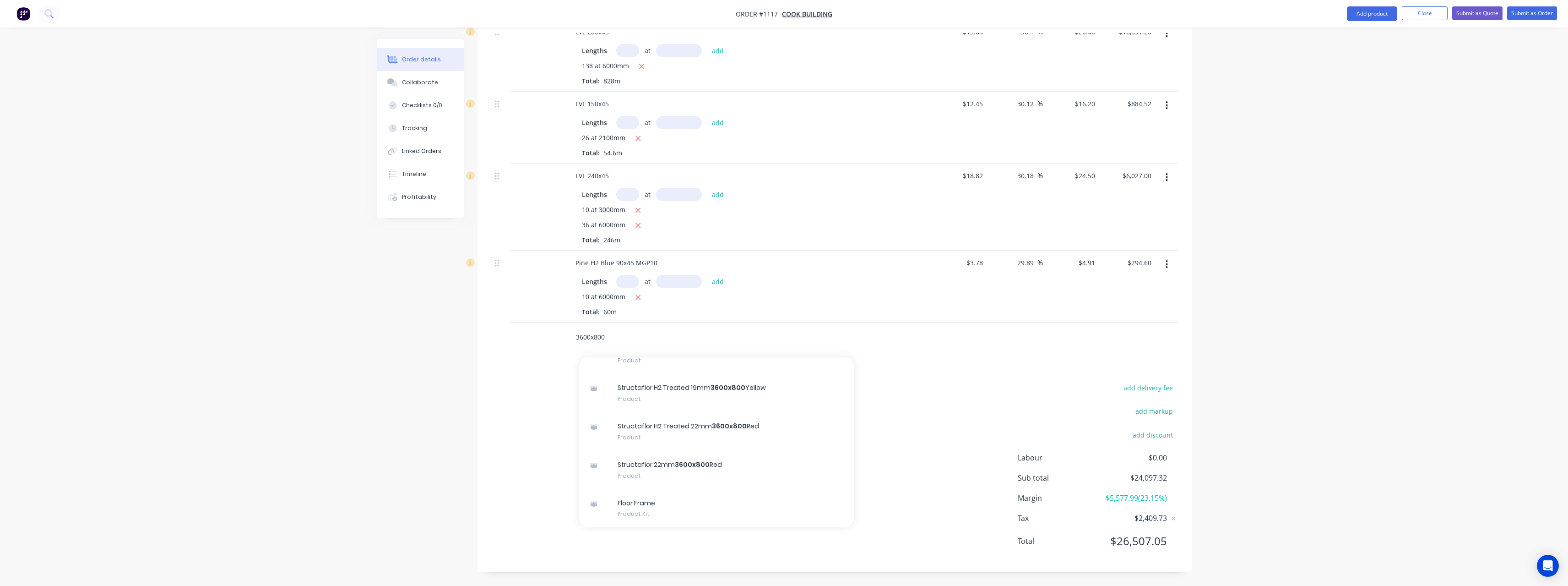
scroll to position [347, 0]
type input "3600x800"
click at [734, 462] on div "Structaflor 22mm 3600x800 Red Product" at bounding box center [716, 469] width 274 height 39
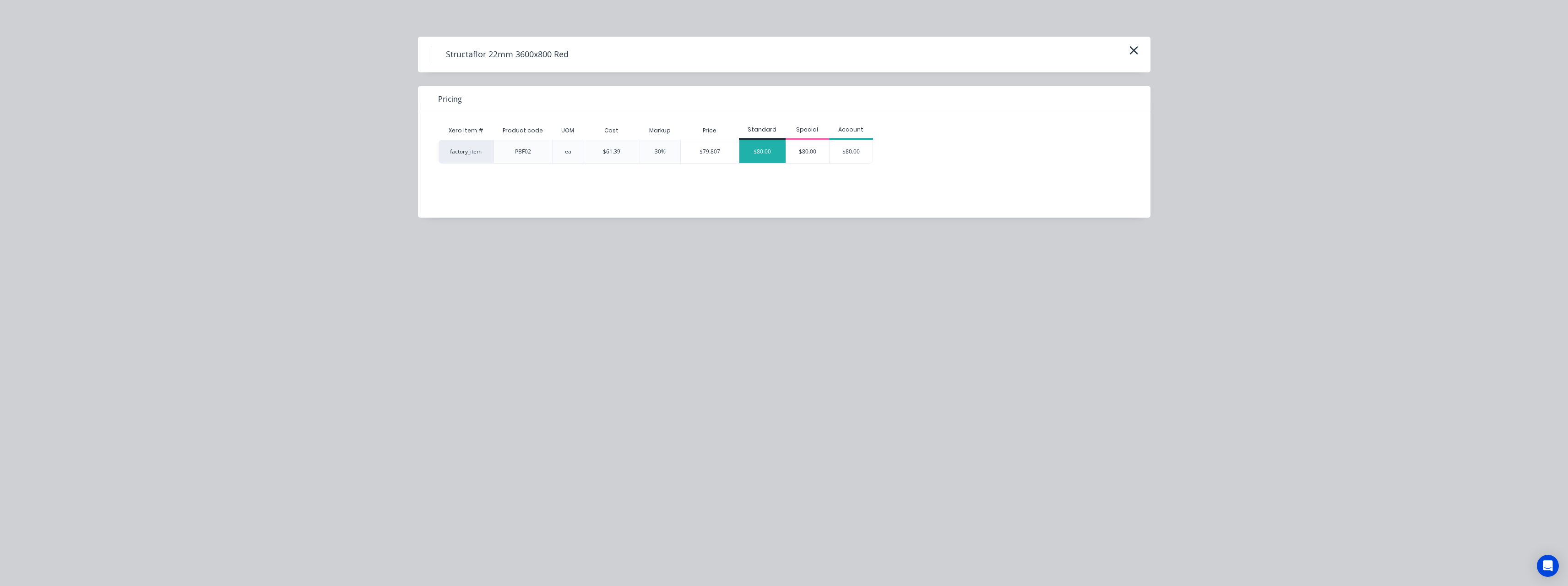
click at [756, 160] on div "$80.00" at bounding box center [762, 151] width 46 height 23
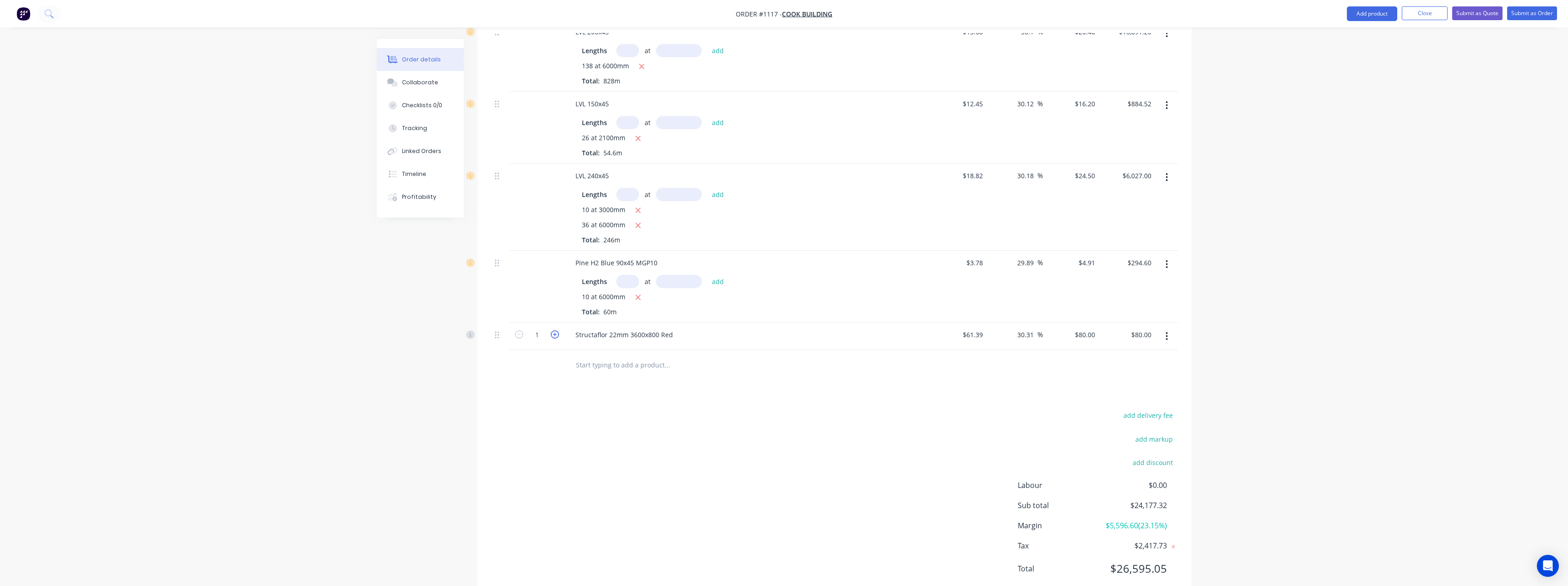
click at [557, 338] on icon "button" at bounding box center [554, 334] width 8 height 8
type input "2"
type input "$160.00"
click at [605, 365] on input "text" at bounding box center [667, 365] width 183 height 18
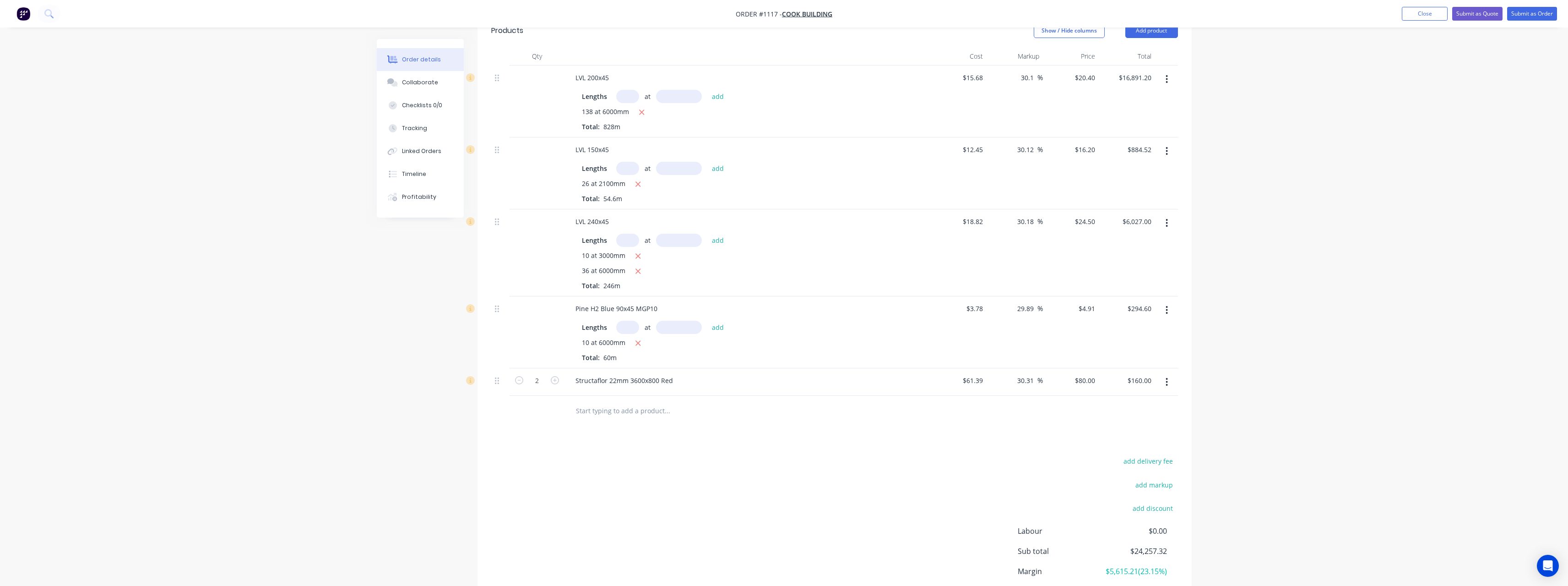
scroll to position [95, 0]
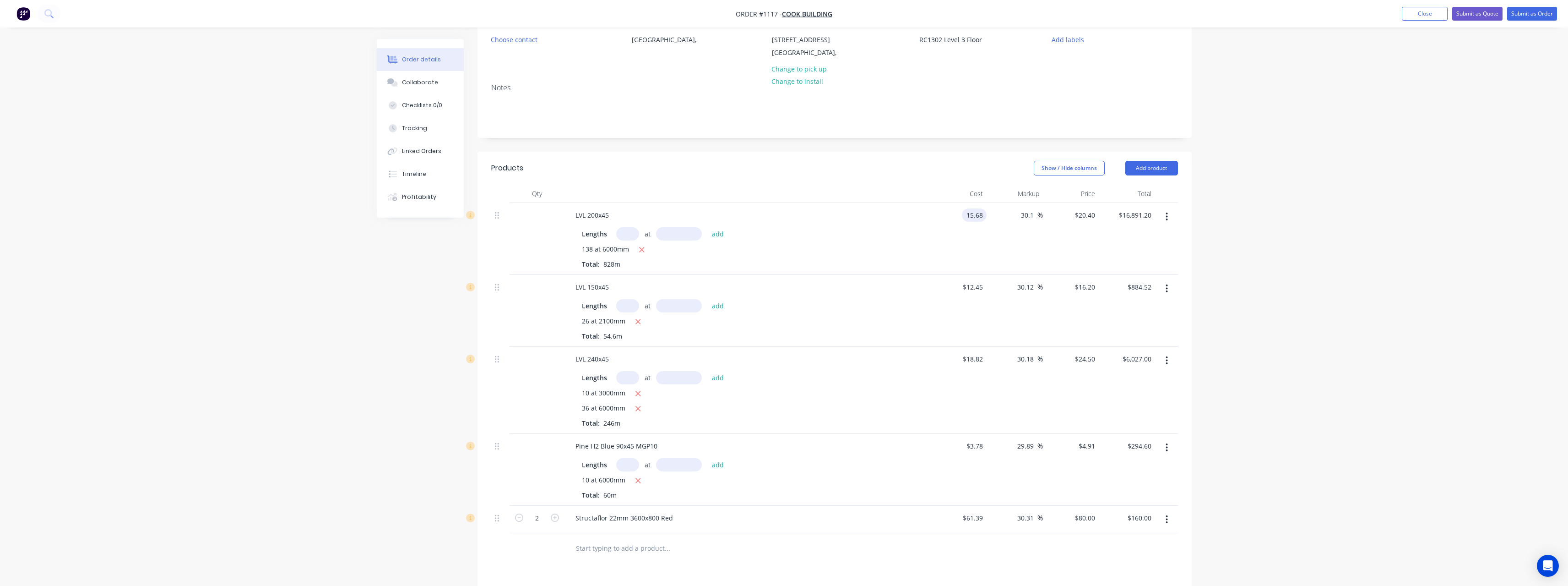
click at [984, 214] on input "15.68" at bounding box center [976, 215] width 21 height 13
type input "$13.95"
type input "$18.1492"
type input "$15,027.54"
click at [982, 358] on input "18.82" at bounding box center [976, 359] width 21 height 13
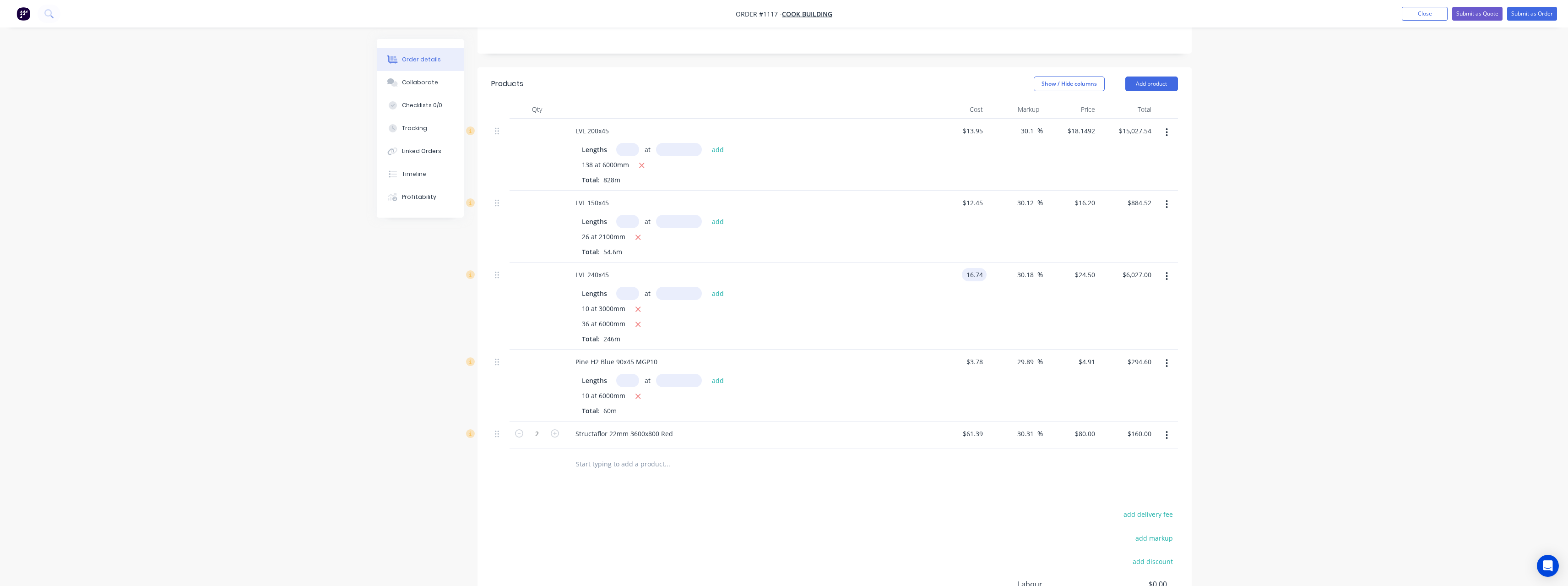
scroll to position [187, 0]
type input "$16.74"
type input "$21.7922"
type input "$5,360.88"
click at [658, 462] on input "text" at bounding box center [667, 456] width 183 height 18
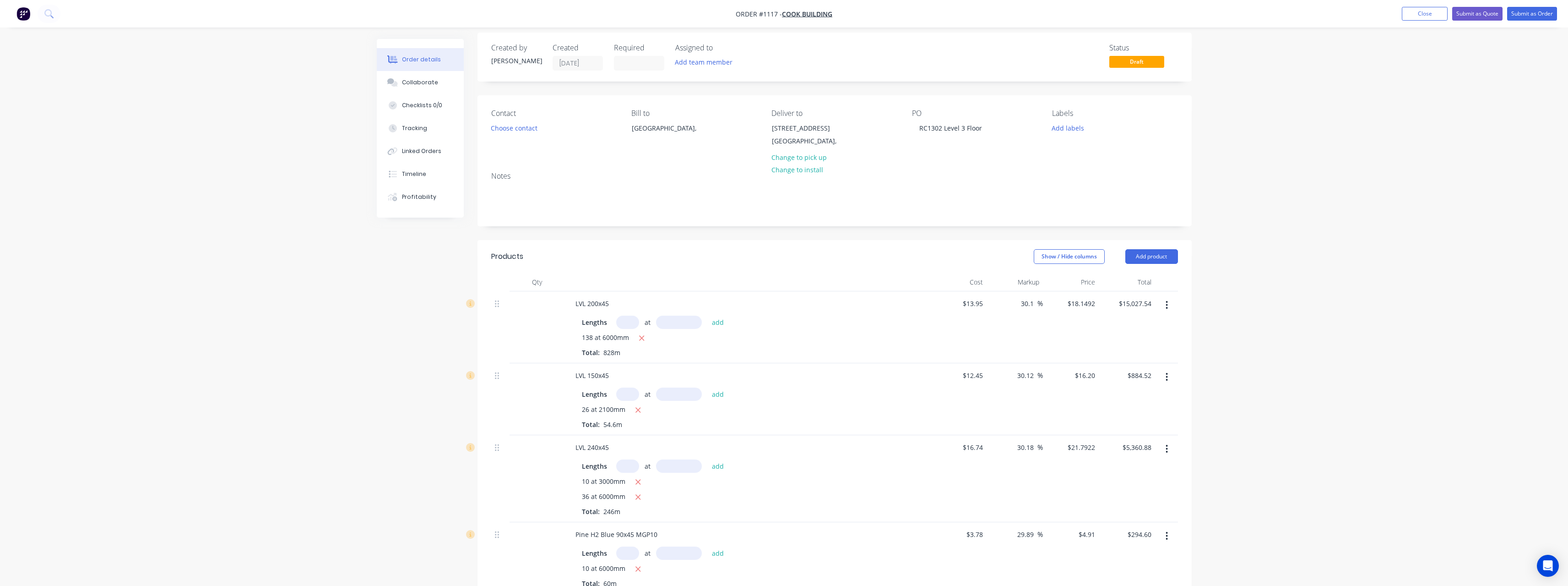
scroll to position [3, 0]
click at [1476, 17] on button "Submit as Quote" at bounding box center [1477, 13] width 50 height 13
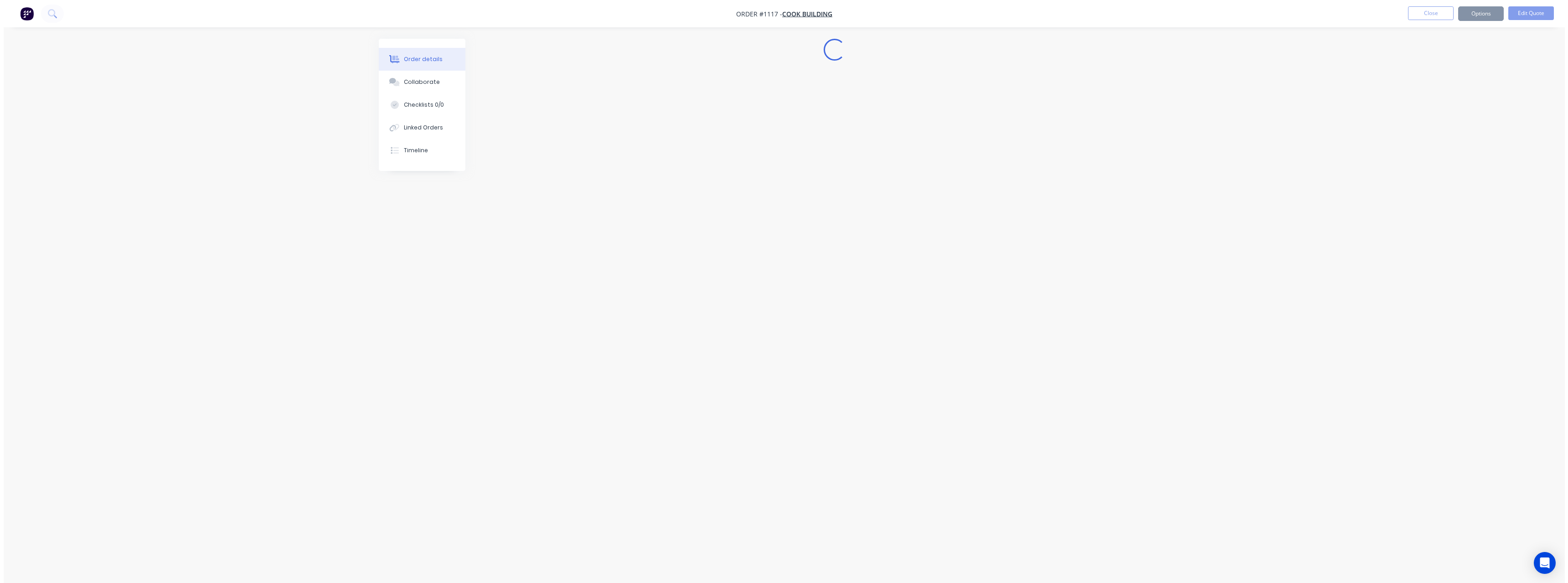
scroll to position [0, 0]
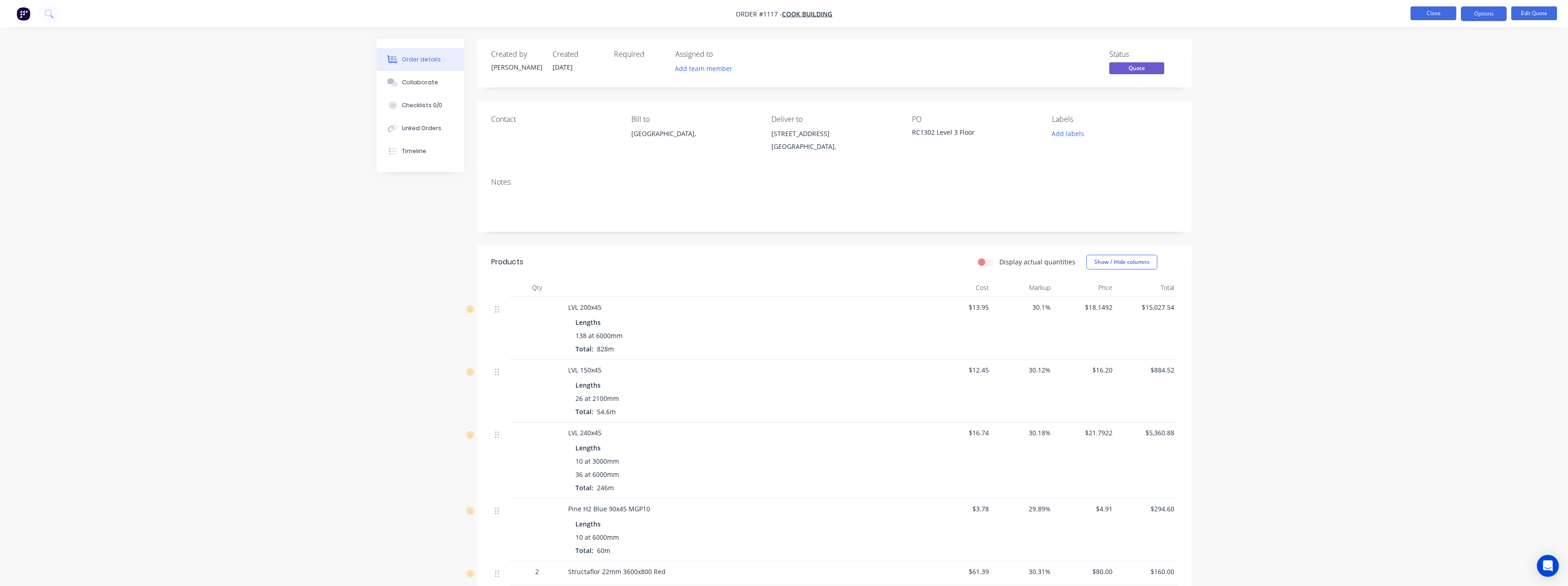
click at [1427, 13] on button "Close" at bounding box center [1433, 13] width 46 height 13
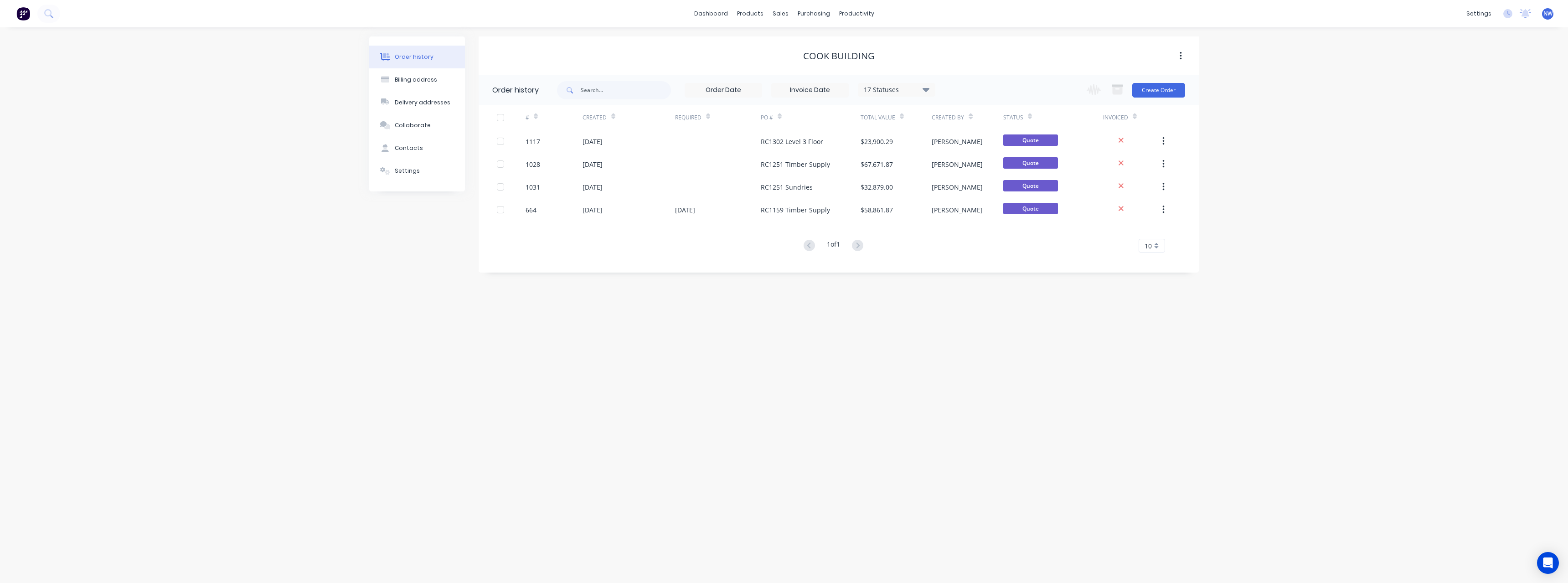
click at [1547, 15] on span "NW" at bounding box center [1548, 13] width 9 height 8
click at [1494, 114] on button "Sign out" at bounding box center [1492, 114] width 121 height 18
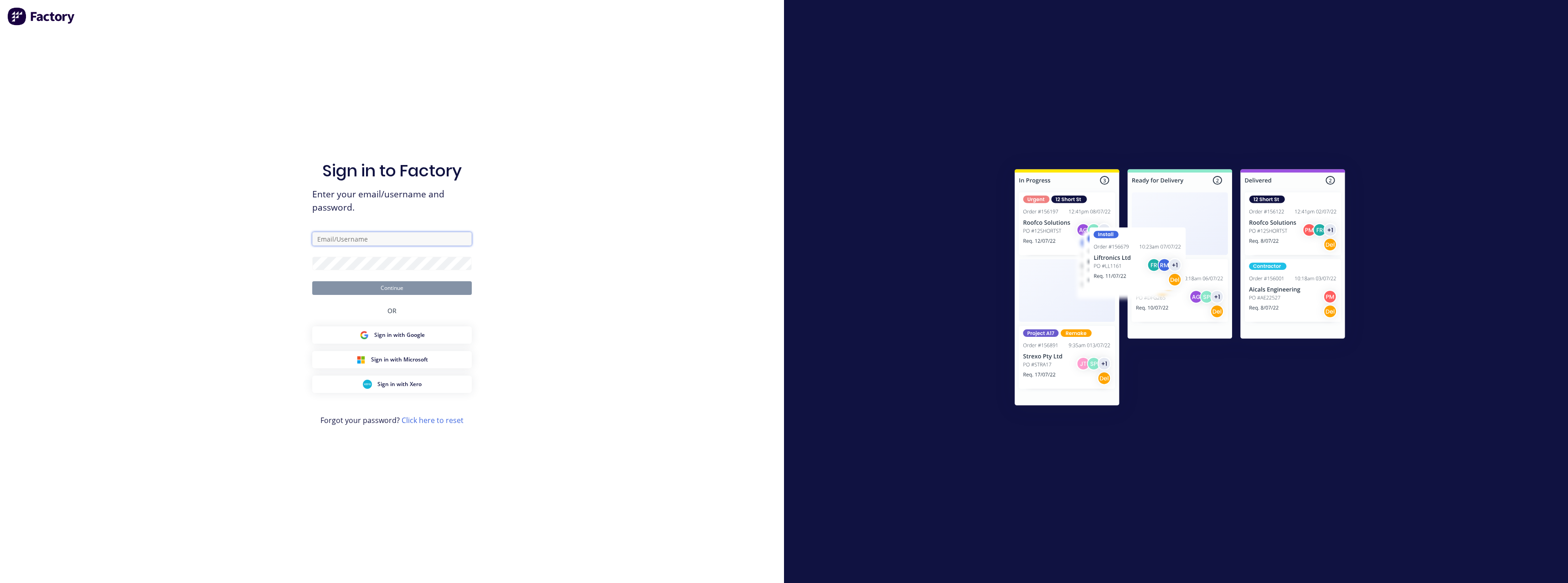
type input "[PERSON_NAME][EMAIL_ADDRESS][DOMAIN_NAME]"
